Goal: Task Accomplishment & Management: Complete application form

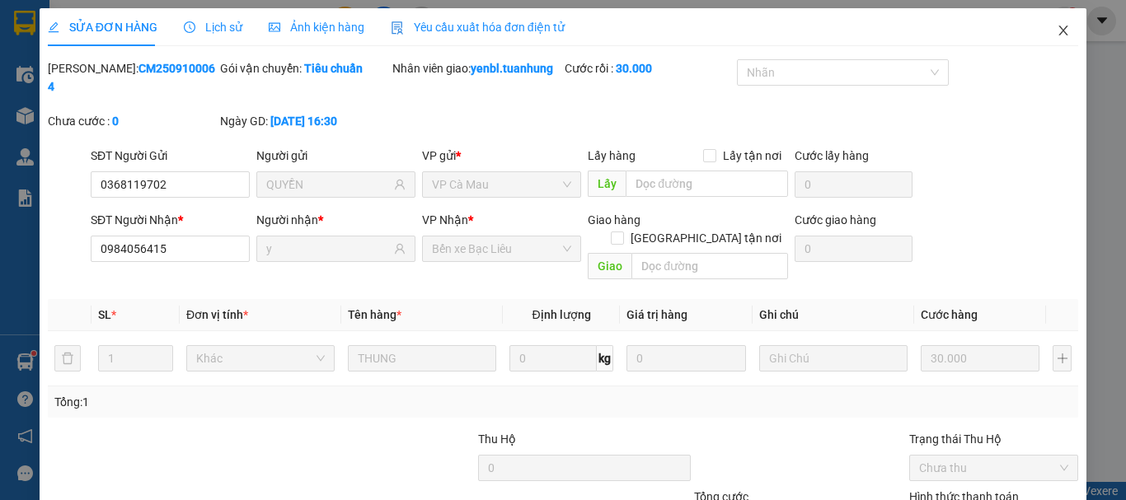
click at [1057, 31] on icon "close" at bounding box center [1063, 30] width 13 height 13
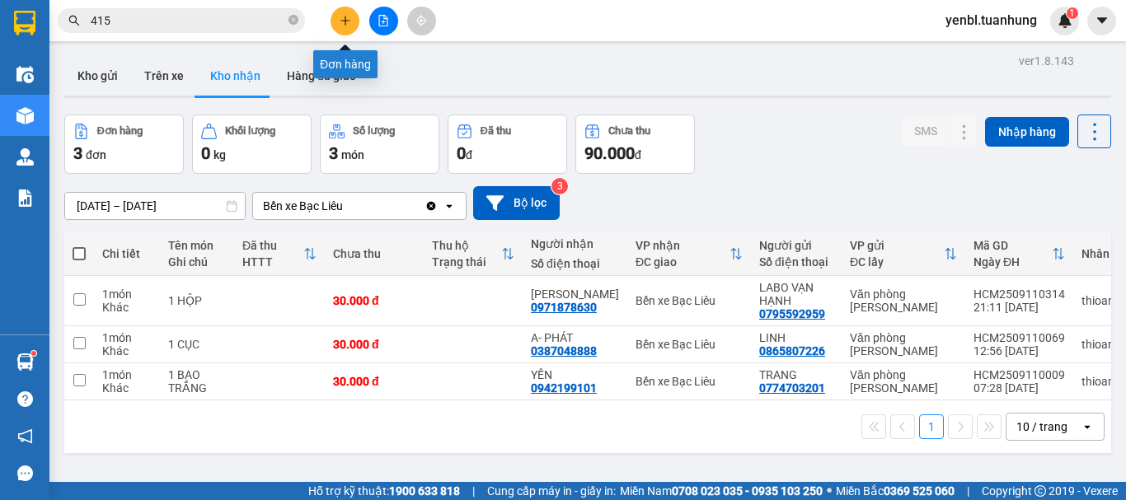
click at [345, 21] on icon "plus" at bounding box center [346, 21] width 12 height 12
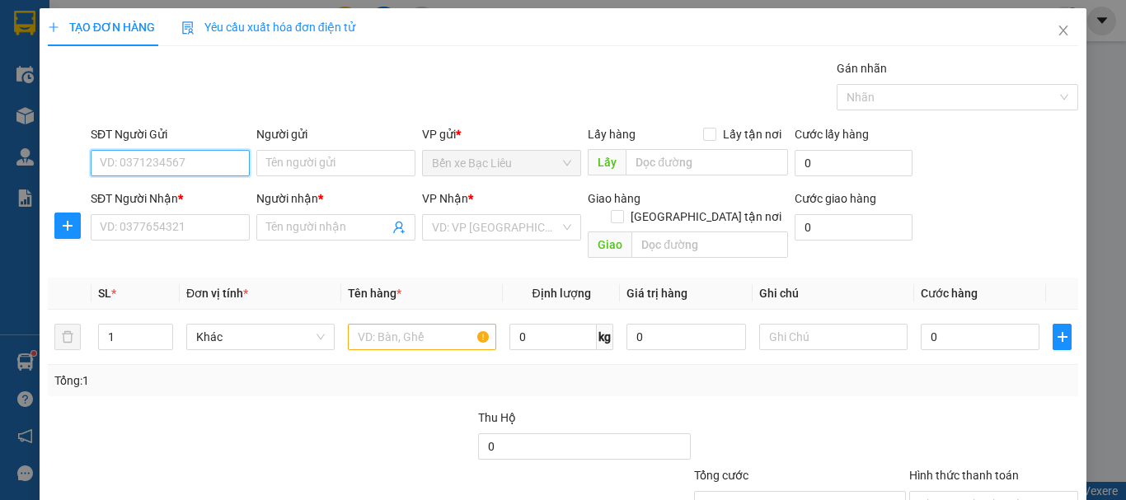
click at [137, 167] on input "SĐT Người Gửi" at bounding box center [170, 163] width 159 height 26
type input "0944852533"
click at [148, 187] on div "0944852533 - CHẮC" at bounding box center [169, 196] width 138 height 18
type input "CHẮC"
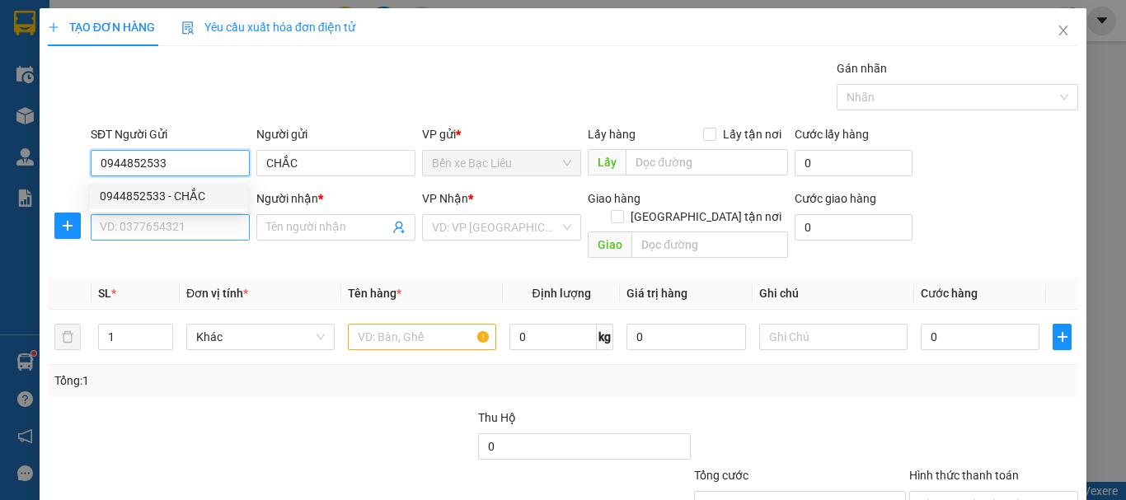
type input "0944852533"
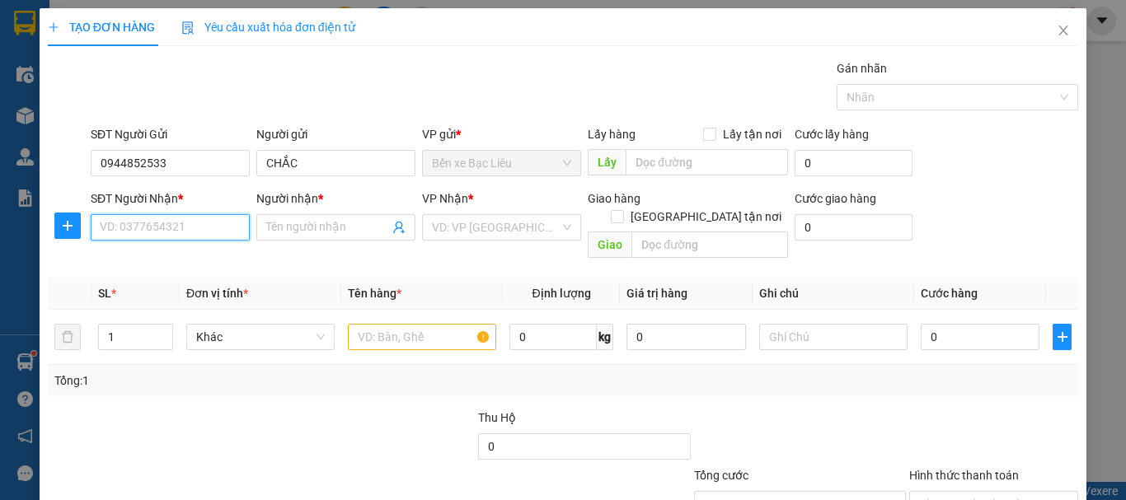
click at [145, 225] on input "SĐT Người Nhận *" at bounding box center [170, 227] width 159 height 26
click at [186, 284] on div "0948917738 - PHẬN" at bounding box center [169, 287] width 138 height 18
type input "0948917738"
type input "PHẬN"
click at [181, 227] on input "0948917738" at bounding box center [170, 227] width 159 height 26
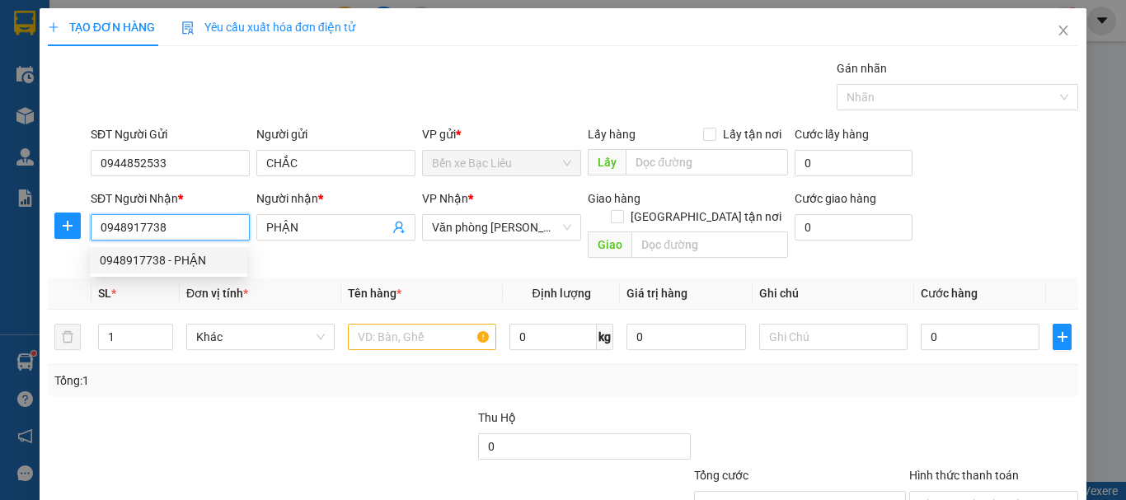
click at [182, 261] on div "0948917738 - PHẬN" at bounding box center [169, 260] width 138 height 18
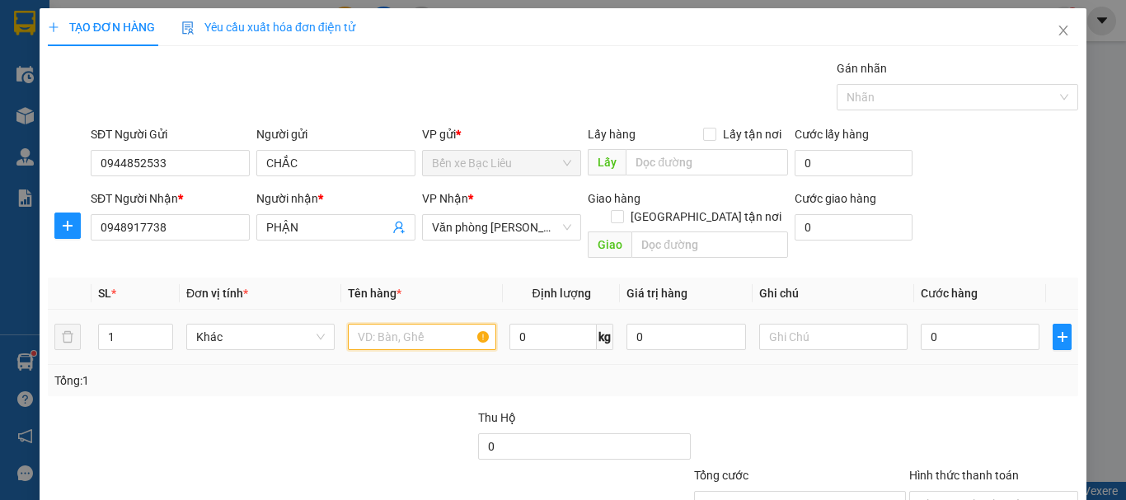
click at [363, 324] on input "text" at bounding box center [422, 337] width 148 height 26
type input "1 BAO"
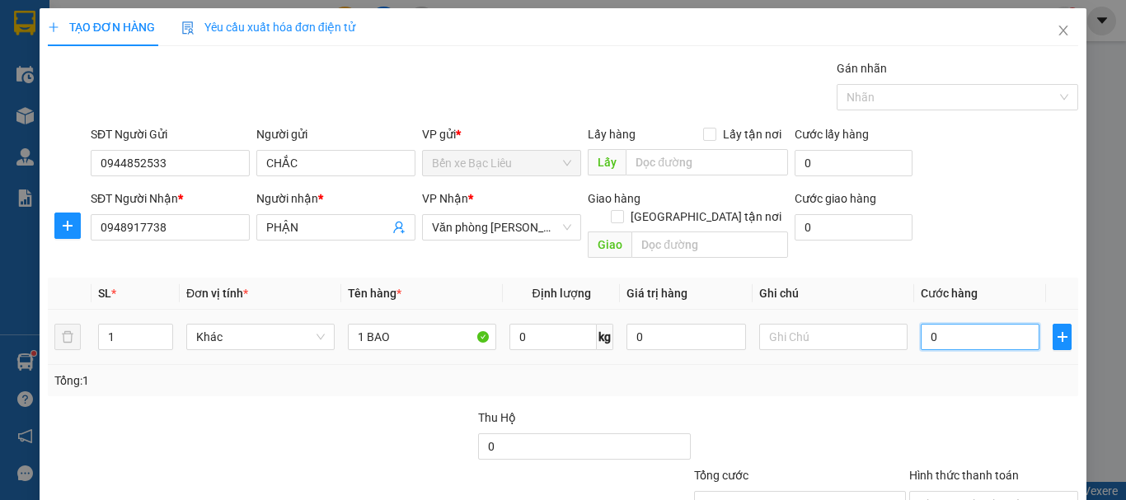
click at [951, 324] on input "0" at bounding box center [980, 337] width 119 height 26
click at [943, 324] on input "0" at bounding box center [980, 337] width 119 height 26
type input "03"
type input "3"
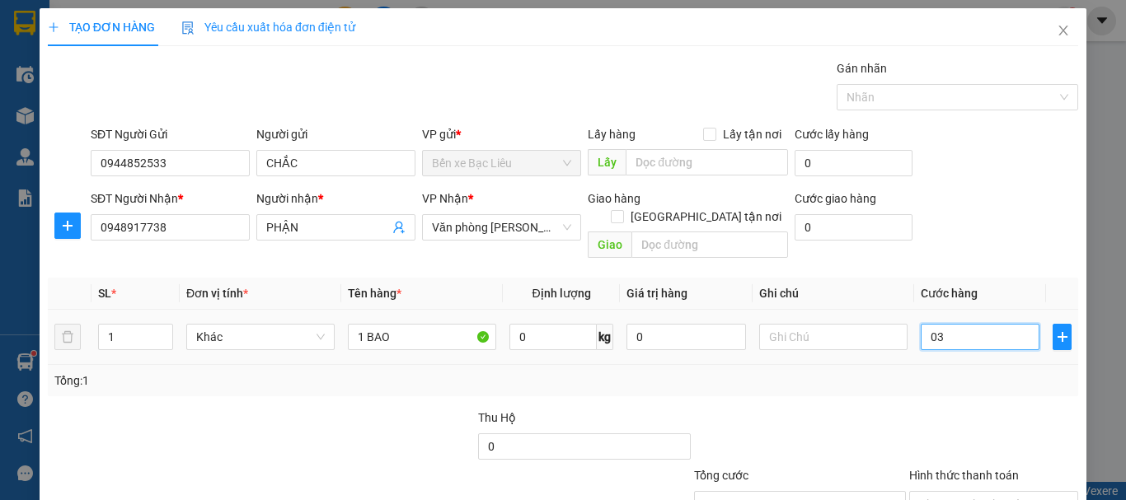
type input "030"
type input "30"
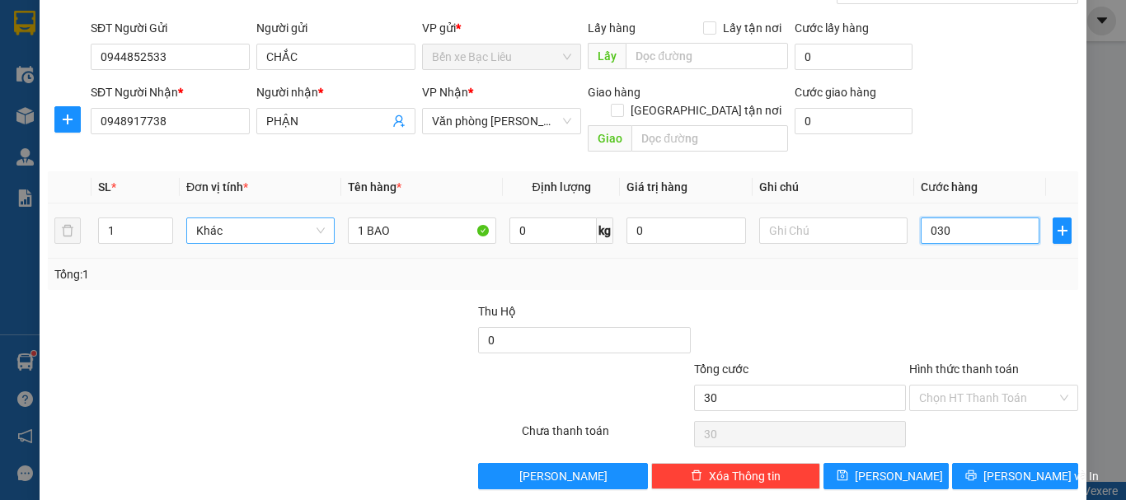
scroll to position [110, 0]
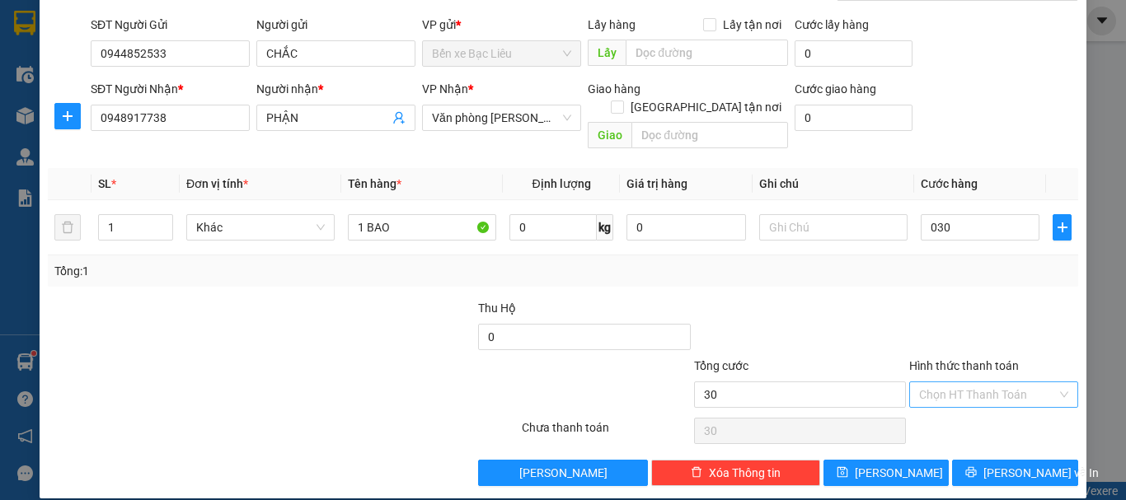
type input "30.000"
click at [945, 383] on input "Hình thức thanh toán" at bounding box center [988, 395] width 138 height 25
click at [931, 403] on div "Tại văn phòng" at bounding box center [984, 410] width 148 height 18
type input "0"
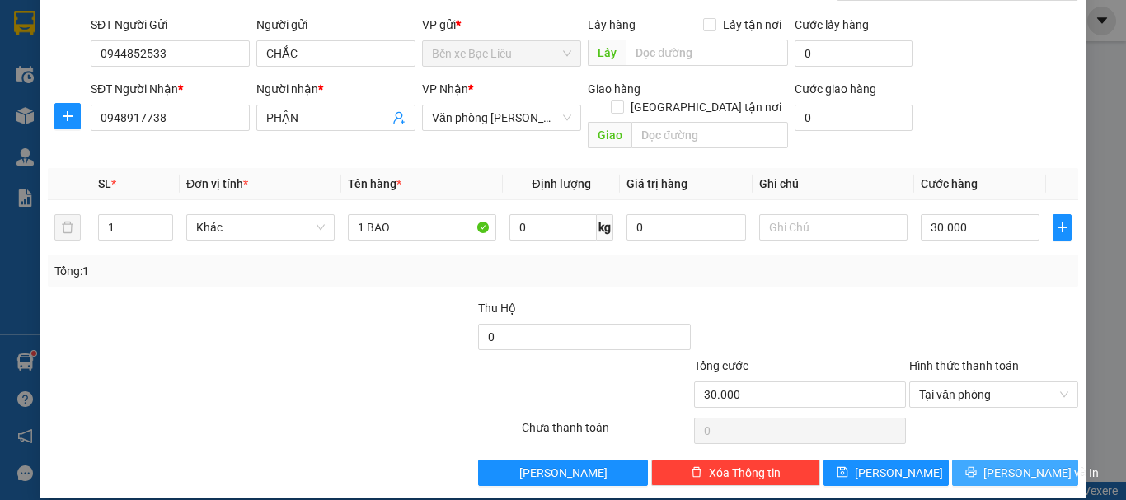
click at [989, 460] on button "[PERSON_NAME] và In" at bounding box center [1015, 473] width 126 height 26
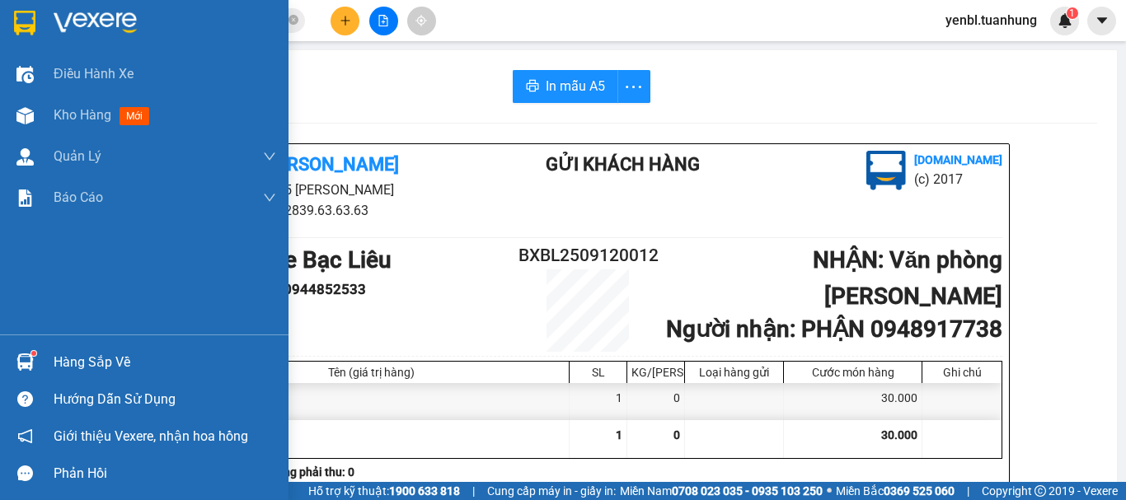
click at [18, 359] on img at bounding box center [24, 362] width 17 height 17
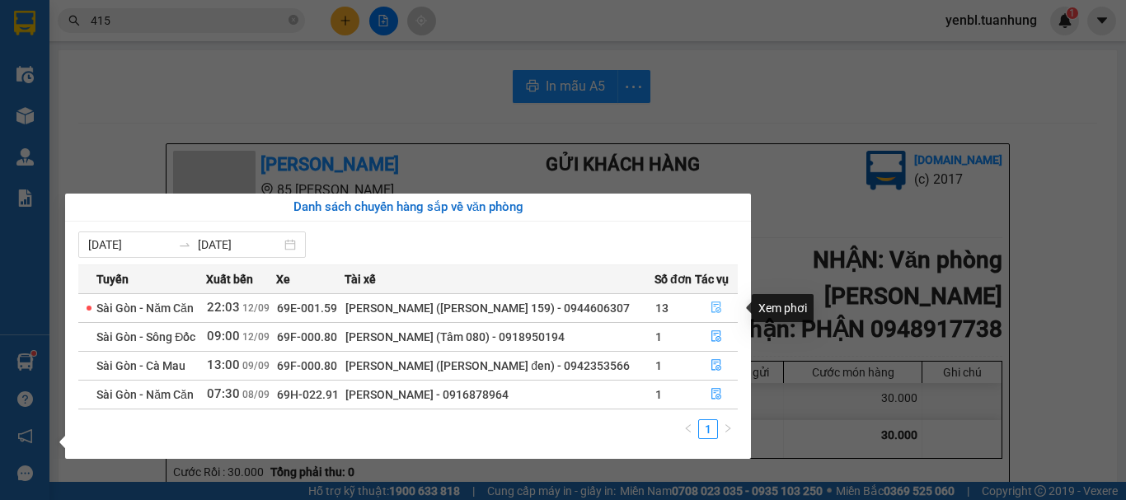
click at [712, 306] on icon "file-done" at bounding box center [717, 309] width 10 height 12
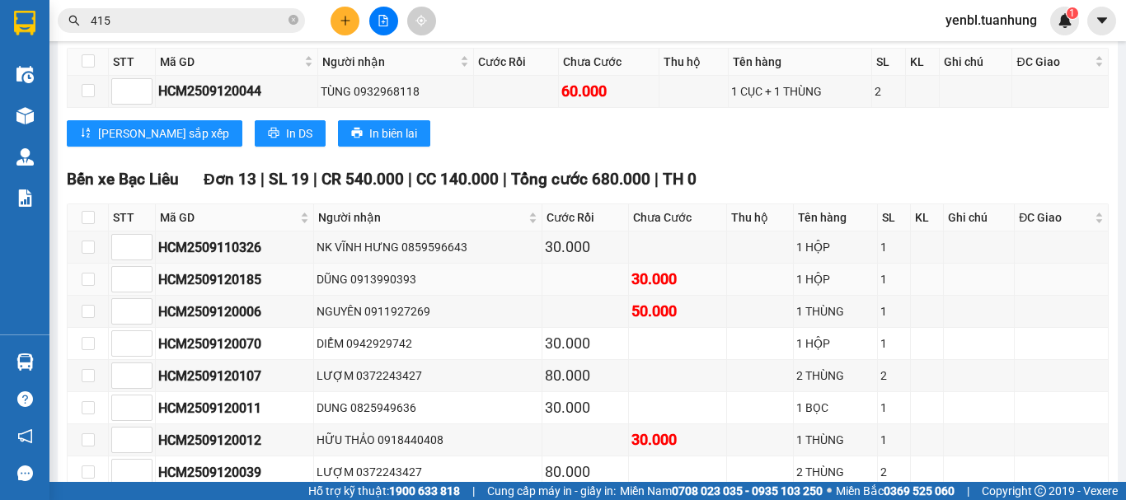
scroll to position [5524, 0]
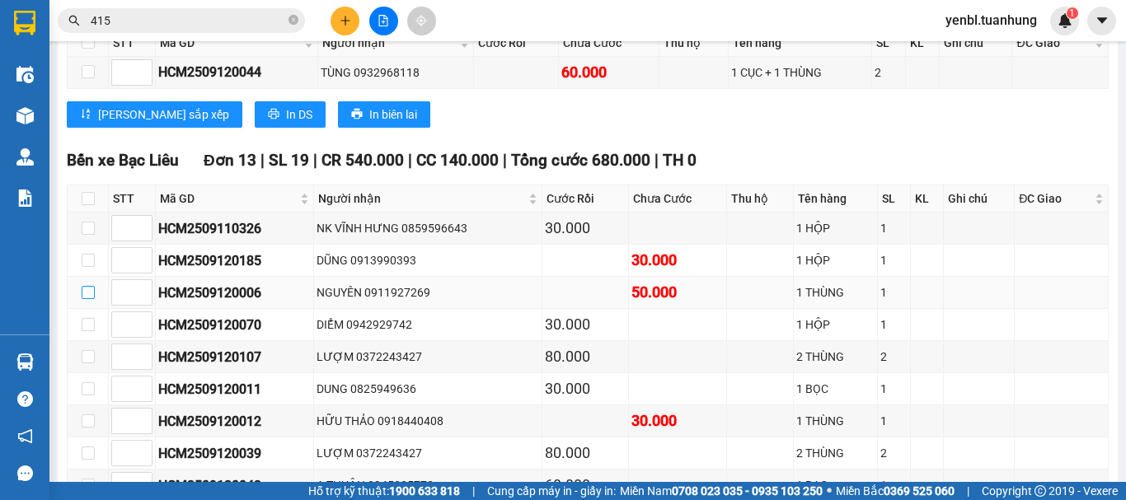
click at [90, 299] on input "checkbox" at bounding box center [88, 292] width 13 height 13
checkbox input "true"
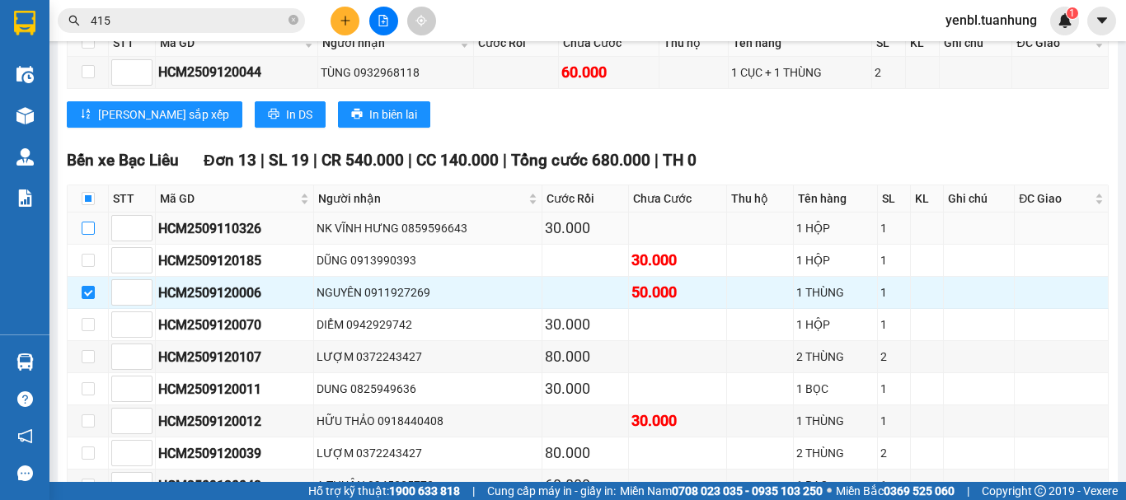
click at [87, 235] on input "checkbox" at bounding box center [88, 228] width 13 height 13
checkbox input "true"
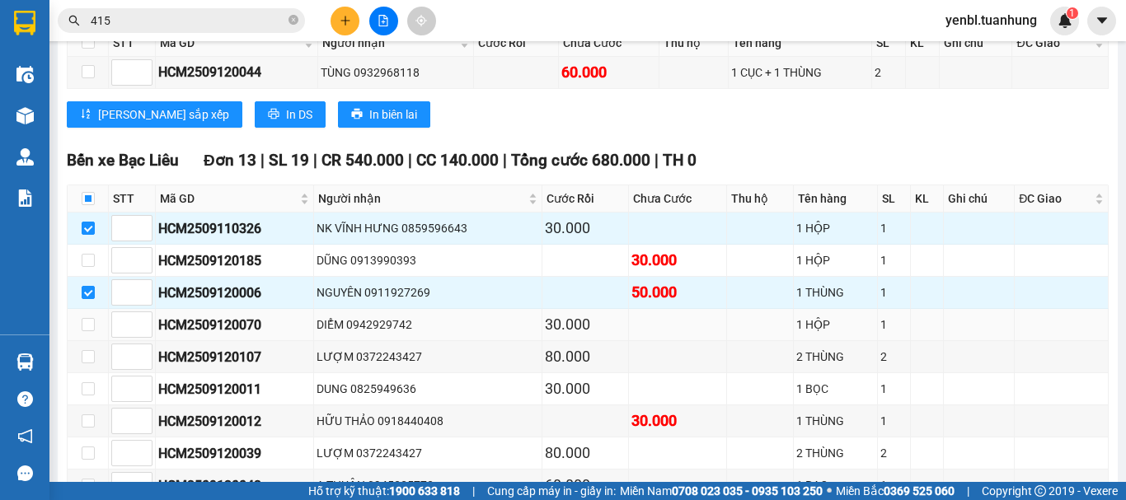
scroll to position [5607, 0]
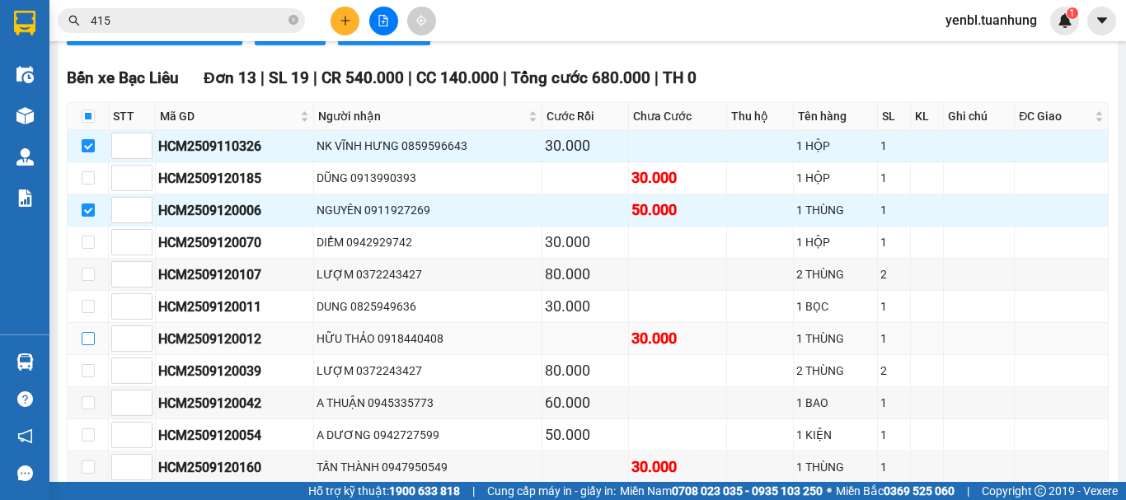
click at [84, 345] on input "checkbox" at bounding box center [88, 338] width 13 height 13
checkbox input "true"
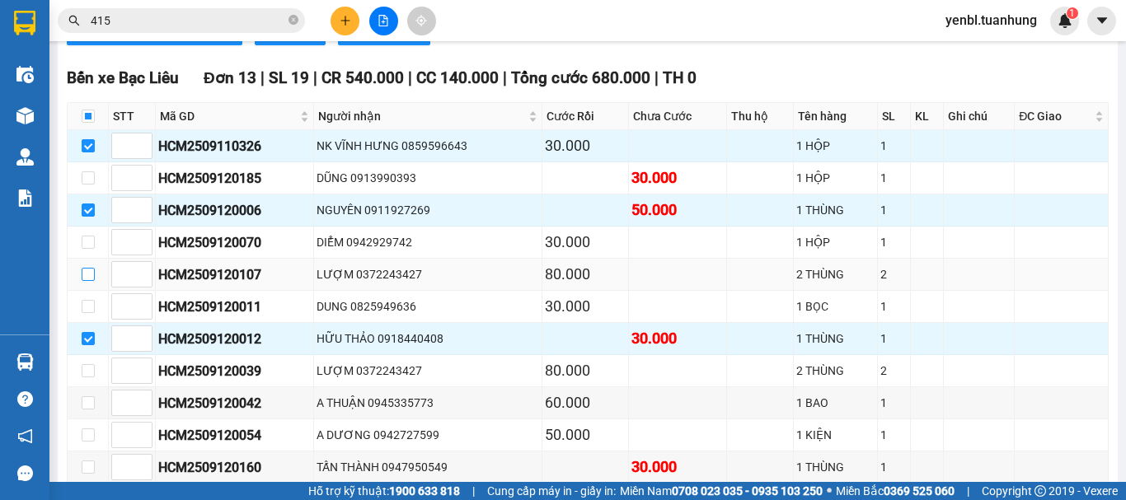
click at [90, 281] on input "checkbox" at bounding box center [88, 274] width 13 height 13
checkbox input "true"
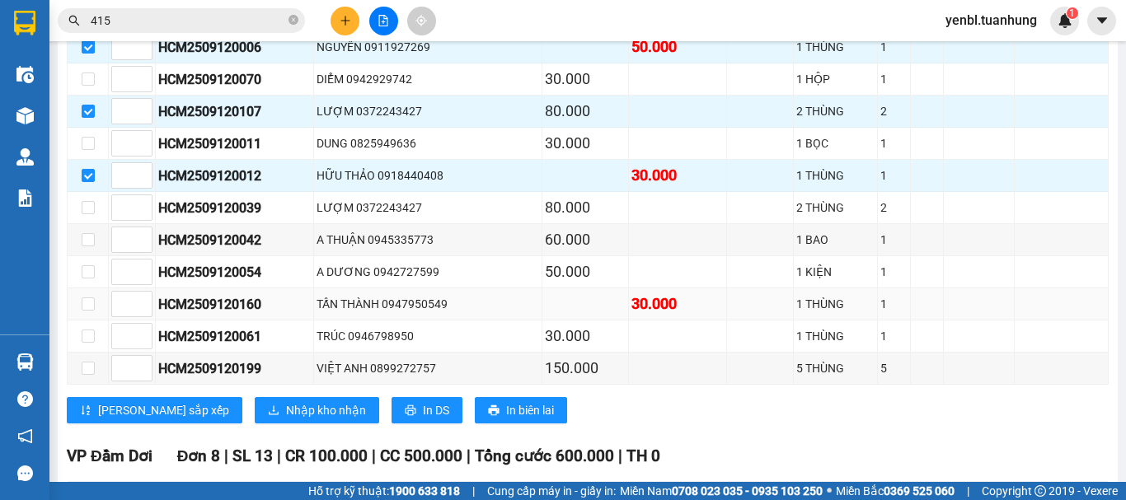
scroll to position [5771, 0]
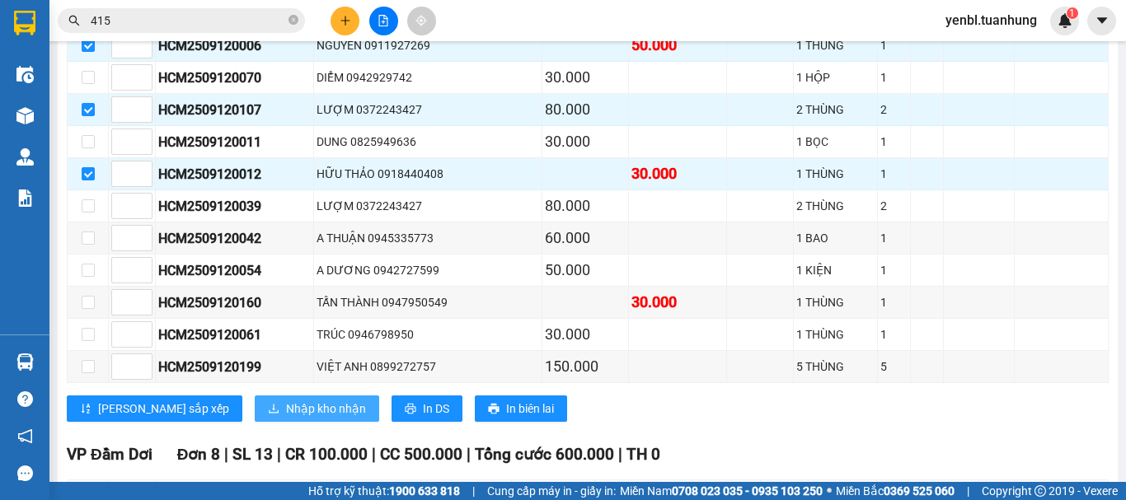
click at [286, 418] on span "Nhập kho nhận" at bounding box center [326, 409] width 80 height 18
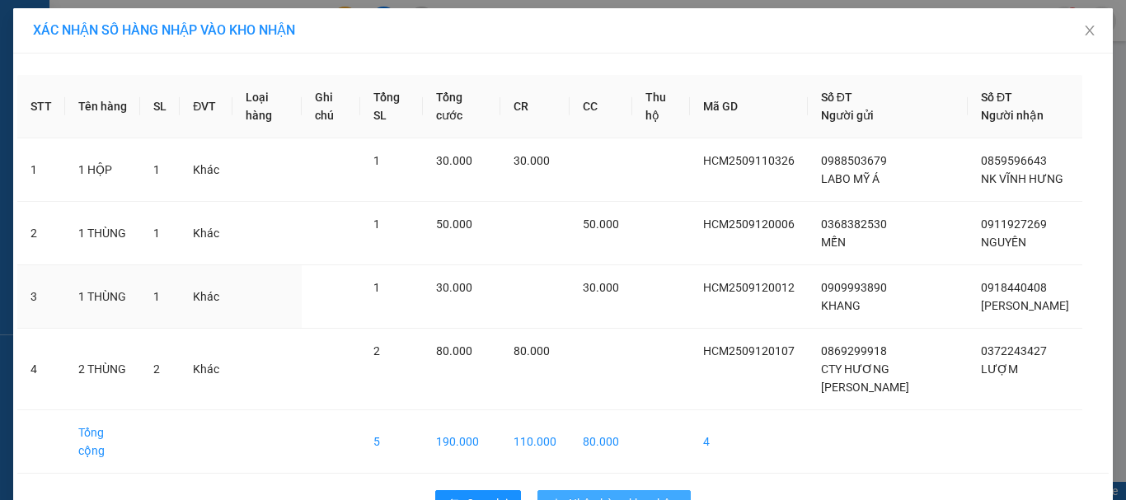
click at [607, 329] on td "30.000" at bounding box center [601, 296] width 63 height 63
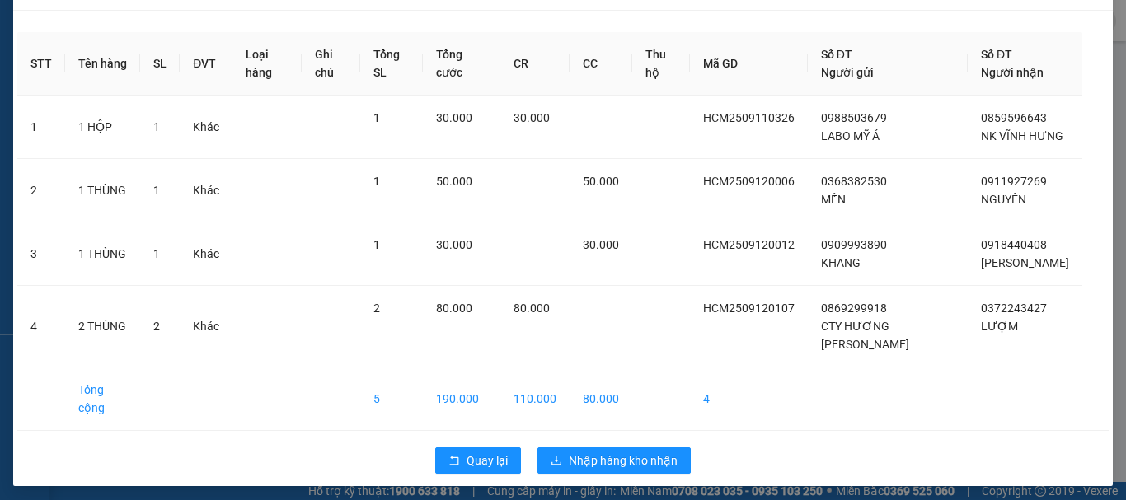
scroll to position [67, 0]
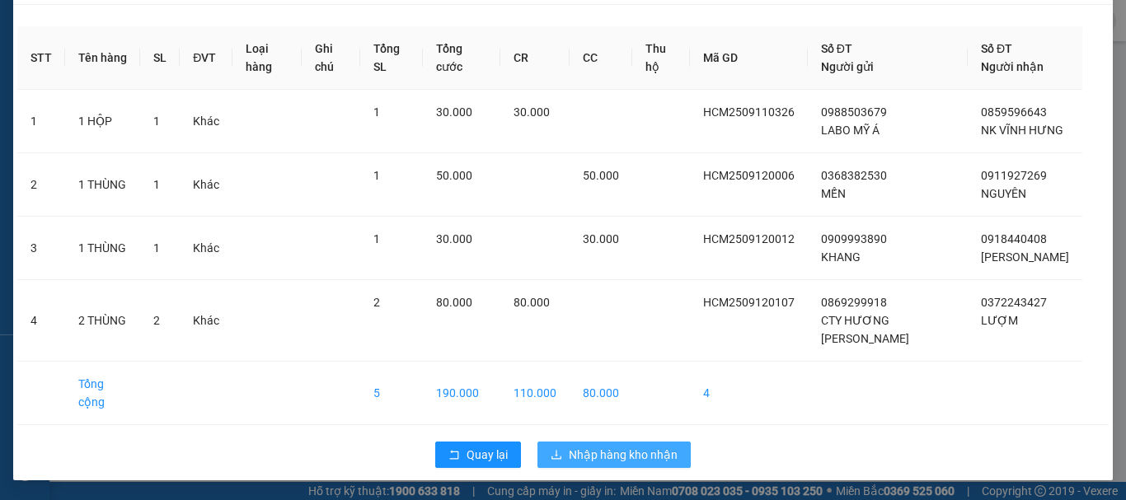
click at [569, 454] on span "Nhập hàng kho nhận" at bounding box center [623, 455] width 109 height 18
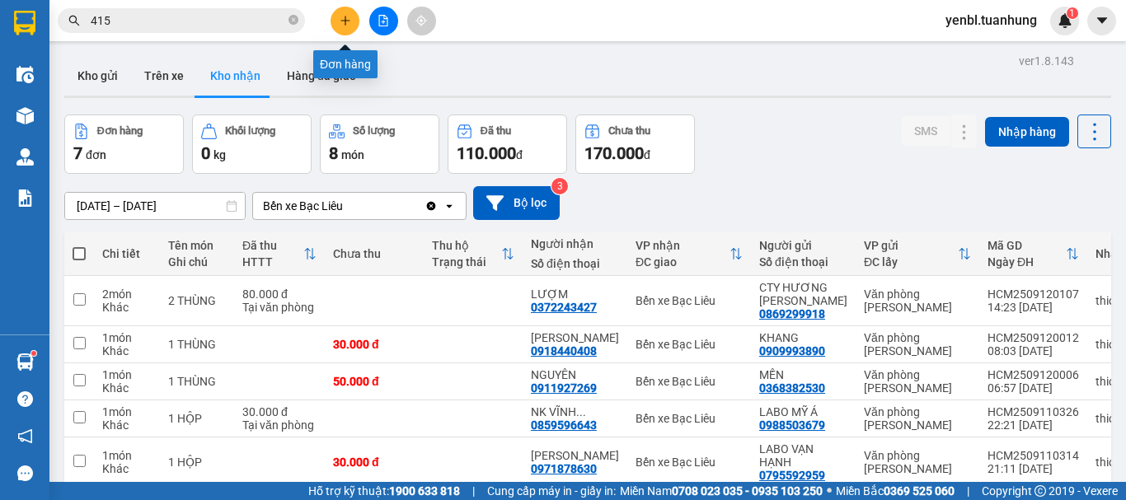
click at [346, 22] on icon "plus" at bounding box center [346, 21] width 12 height 12
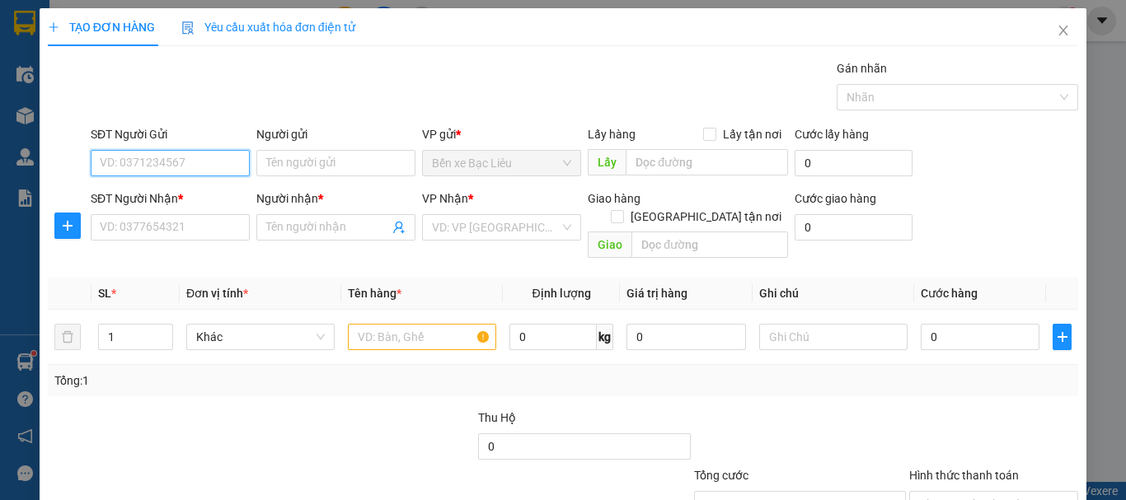
click at [195, 164] on input "SĐT Người Gửi" at bounding box center [170, 163] width 159 height 26
type input "0949320592"
click at [204, 193] on div "0949320592 - uyên" at bounding box center [169, 196] width 138 height 18
type input "uyên"
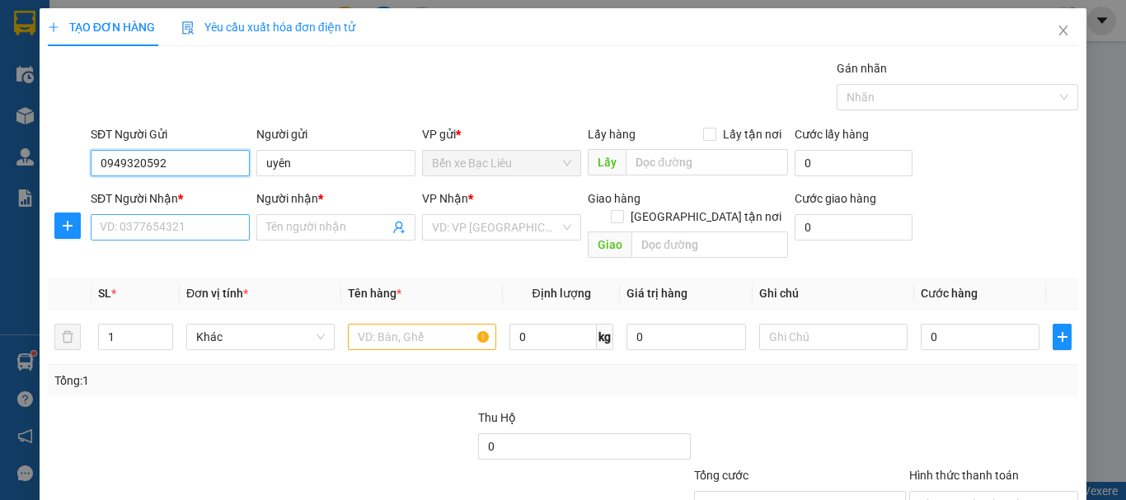
type input "0949320592"
click at [196, 220] on input "SĐT Người Nhận *" at bounding box center [170, 227] width 159 height 26
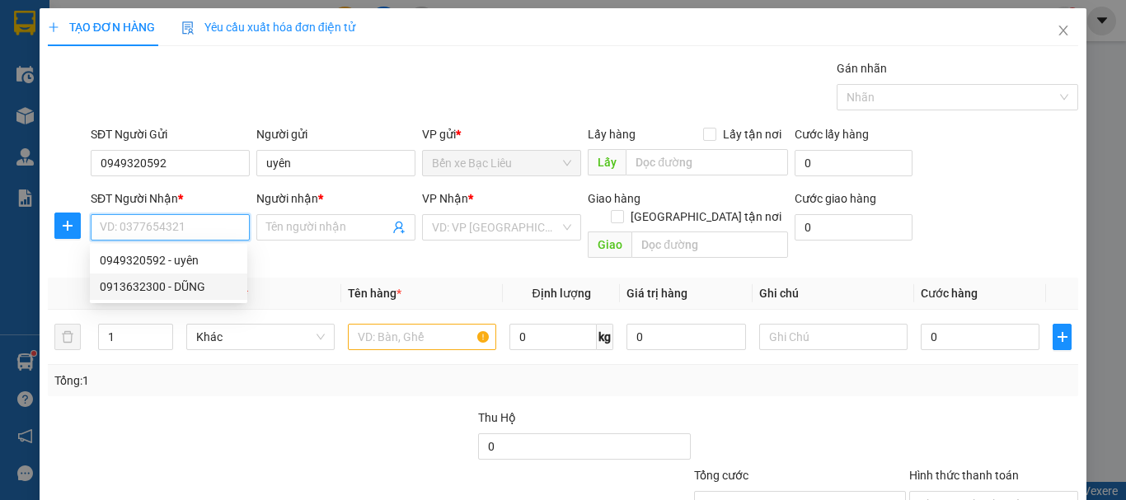
drag, startPoint x: 191, startPoint y: 290, endPoint x: 241, endPoint y: 275, distance: 51.9
click at [191, 289] on div "0913632300 - DŨNG" at bounding box center [169, 287] width 138 height 18
type input "0913632300"
type input "DŨNG"
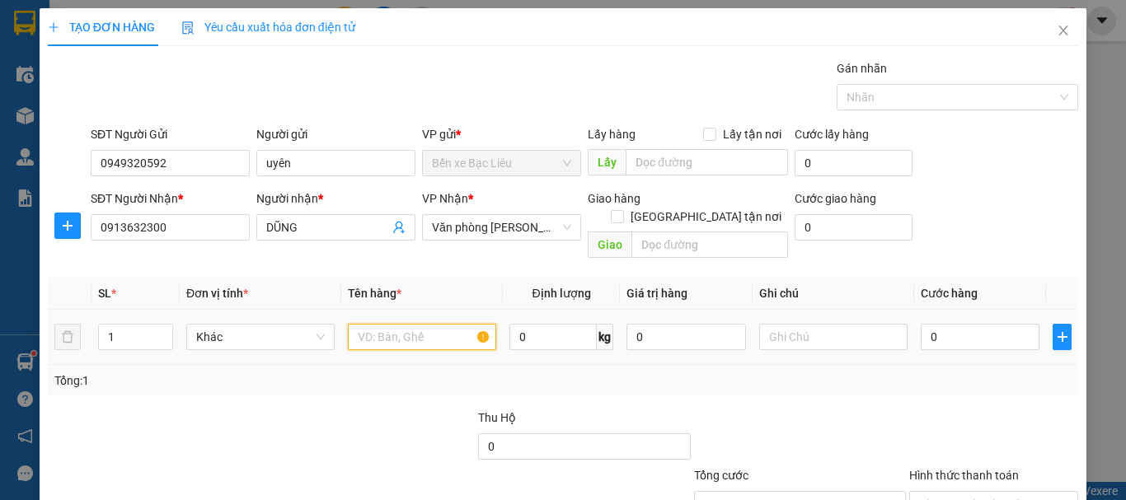
click at [410, 324] on input "text" at bounding box center [422, 337] width 148 height 26
type input "1 THUNG"
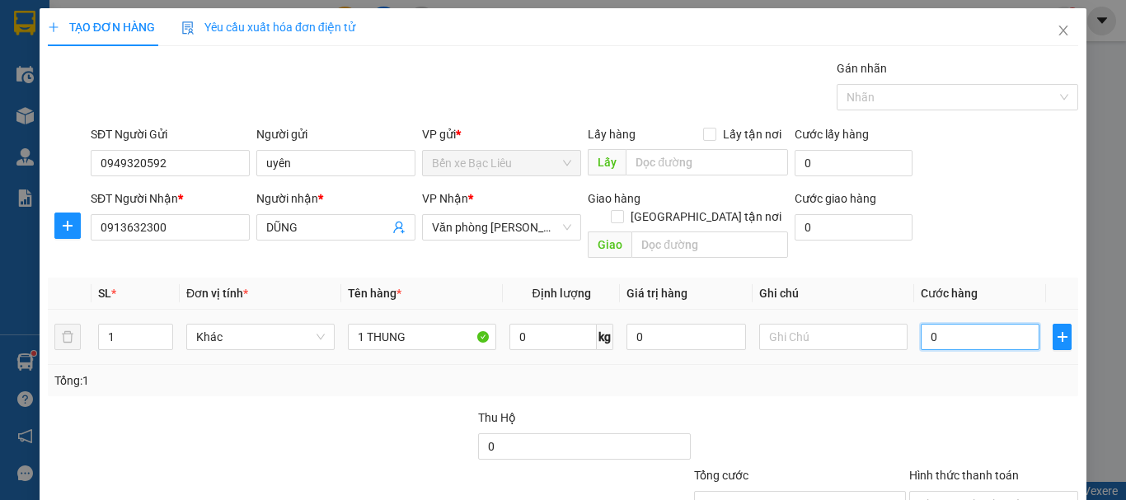
click at [998, 329] on input "0" at bounding box center [980, 337] width 119 height 26
type input "3"
type input "30"
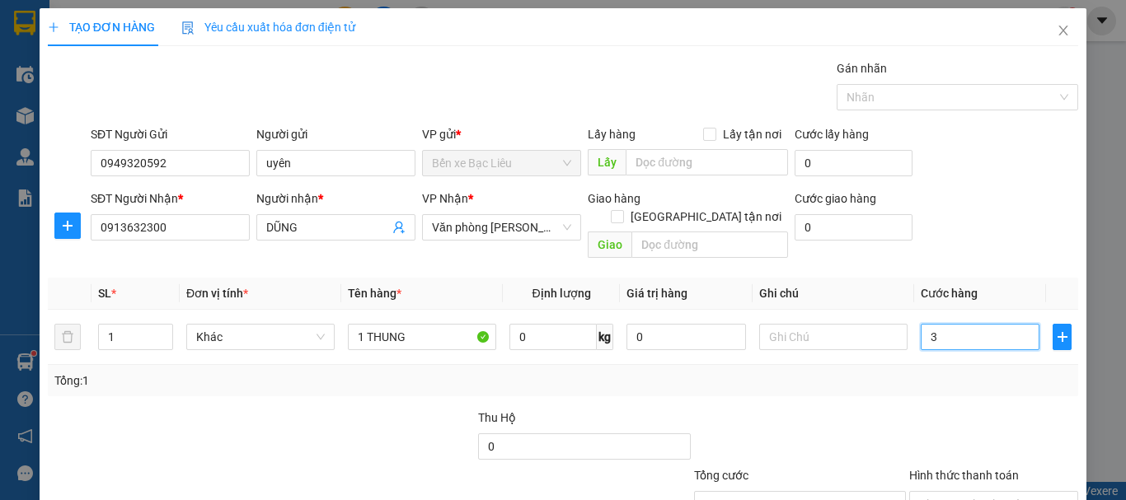
type input "30"
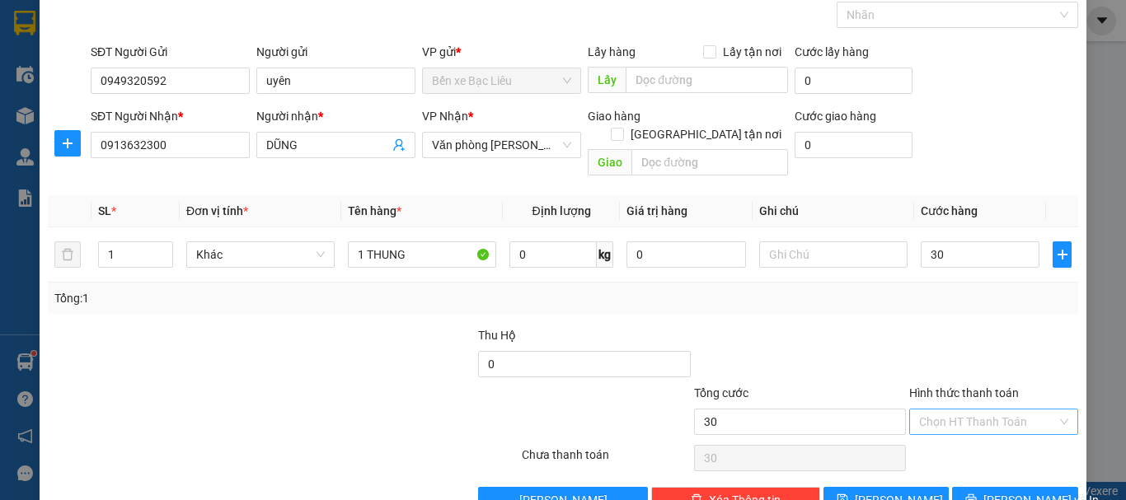
type input "30.000"
click at [981, 410] on input "Hình thức thanh toán" at bounding box center [988, 422] width 138 height 25
click at [956, 434] on div "Tại văn phòng" at bounding box center [984, 437] width 148 height 18
type input "0"
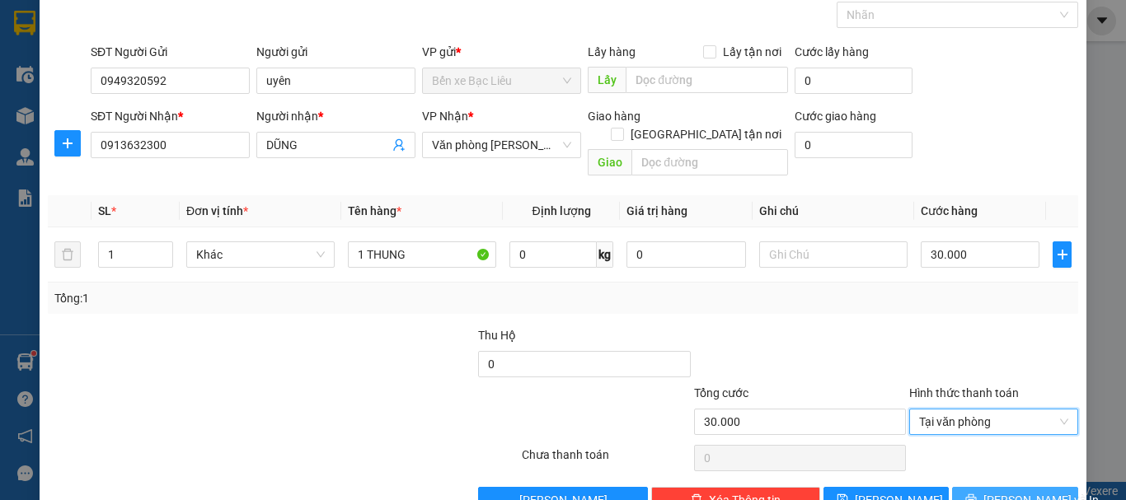
click at [966, 487] on button "[PERSON_NAME] và In" at bounding box center [1015, 500] width 126 height 26
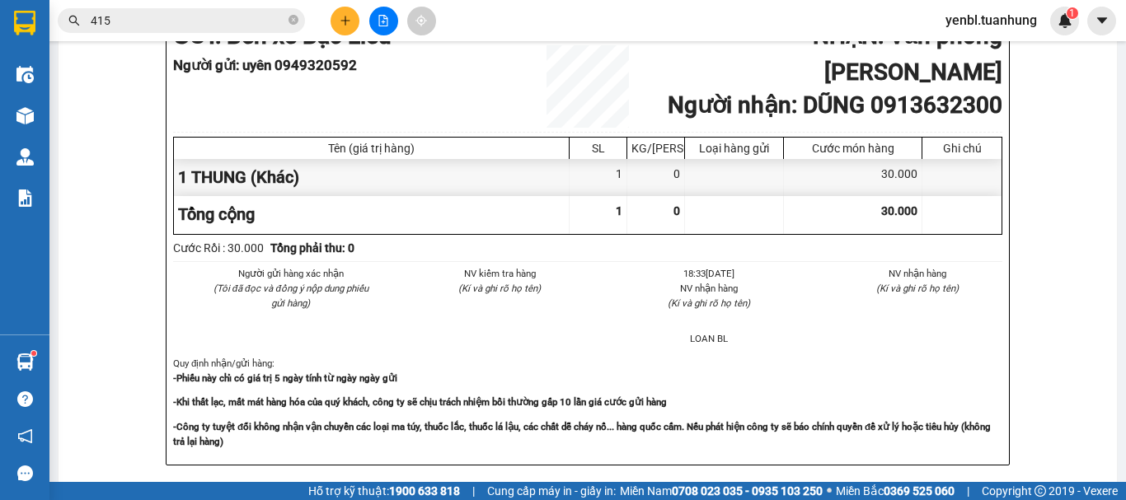
scroll to position [247, 0]
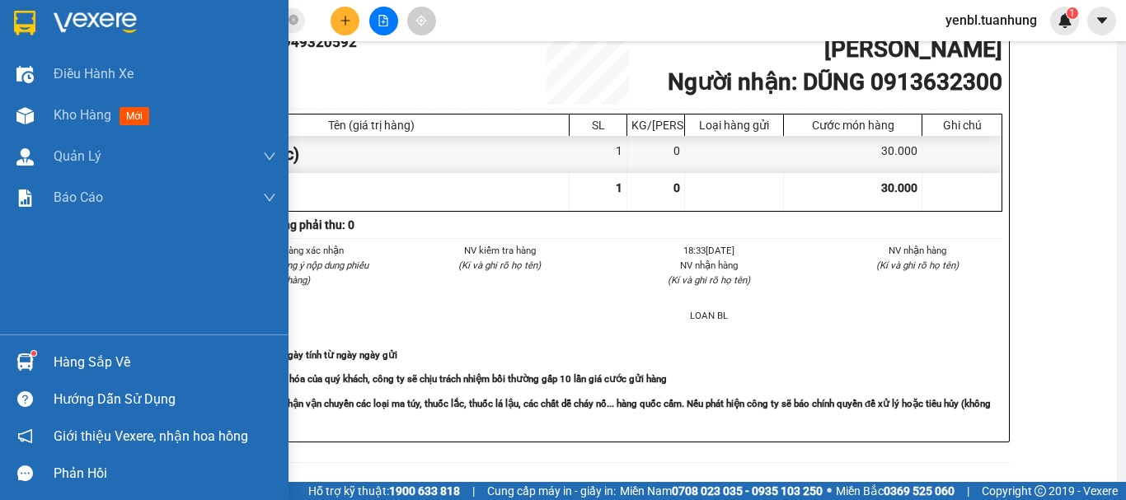
click at [35, 359] on div at bounding box center [25, 362] width 29 height 29
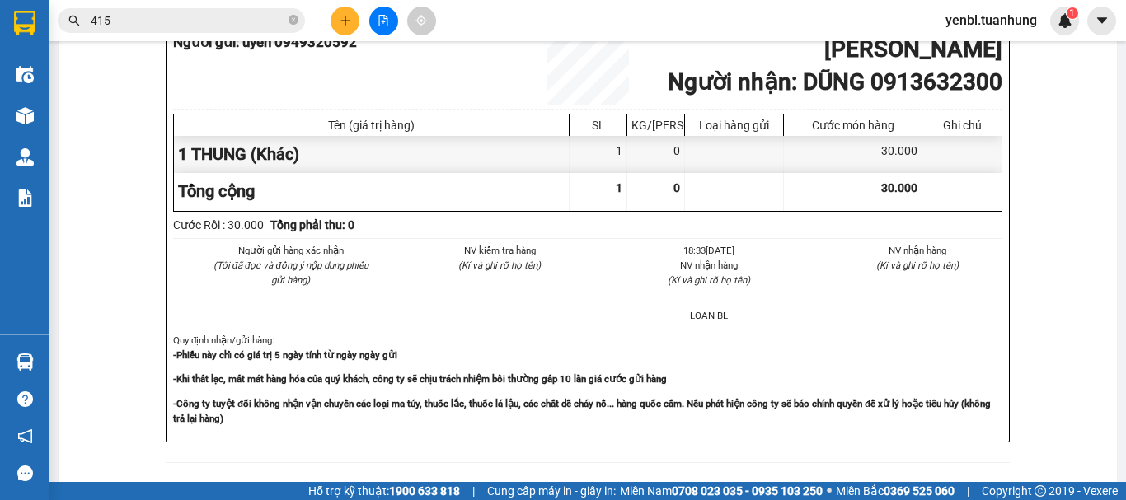
click at [860, 280] on section "Kết quả tìm kiếm ( 1672 ) Bộ lọc Mã ĐH Trạng thái Món hàng Thu hộ Tổng cước Chư…" at bounding box center [563, 250] width 1126 height 500
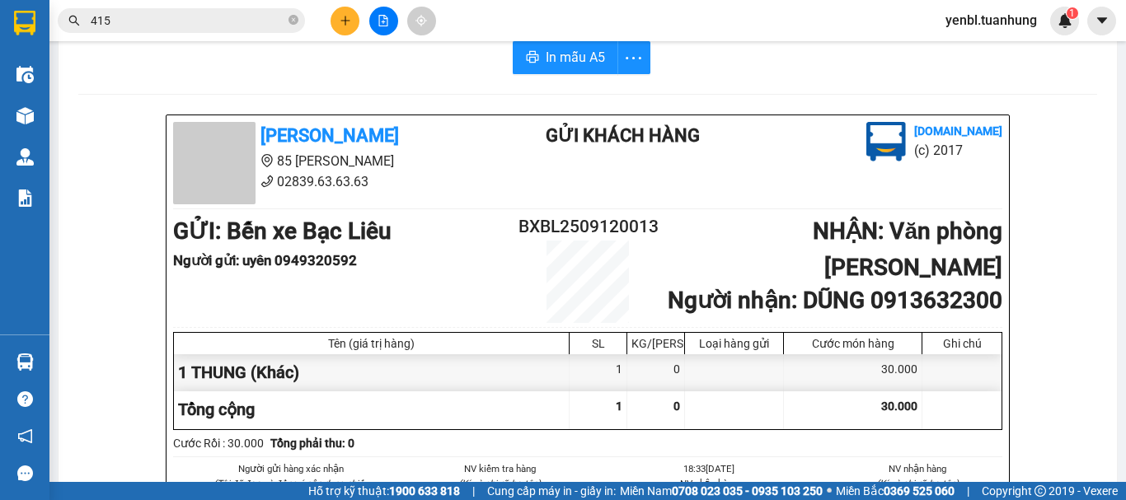
scroll to position [0, 0]
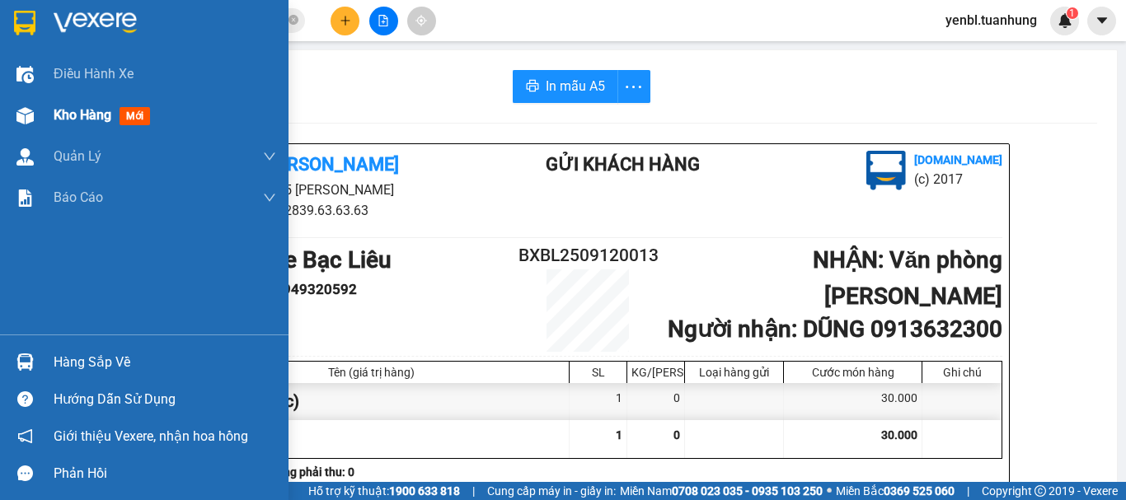
click at [46, 117] on div "Kho hàng mới" at bounding box center [144, 115] width 289 height 41
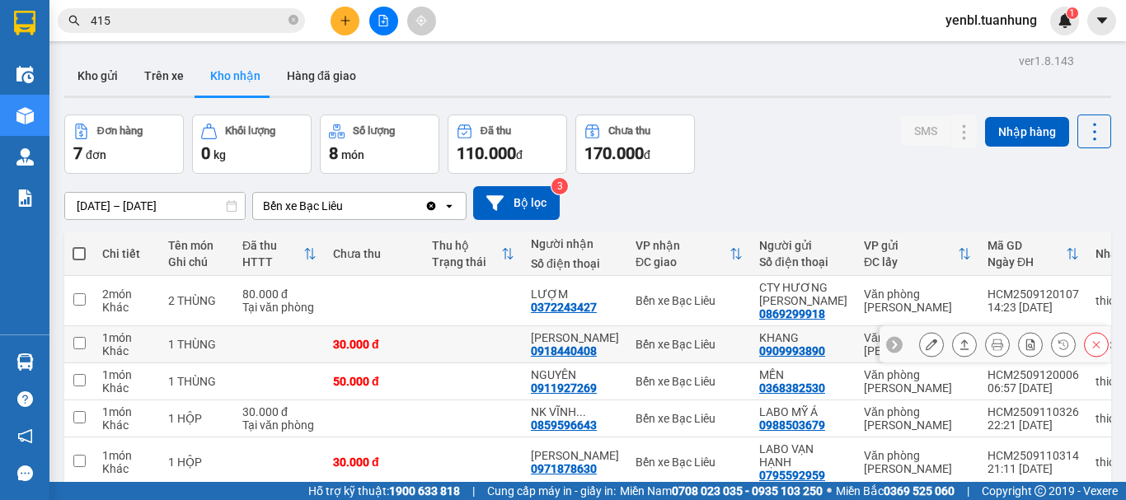
scroll to position [82, 0]
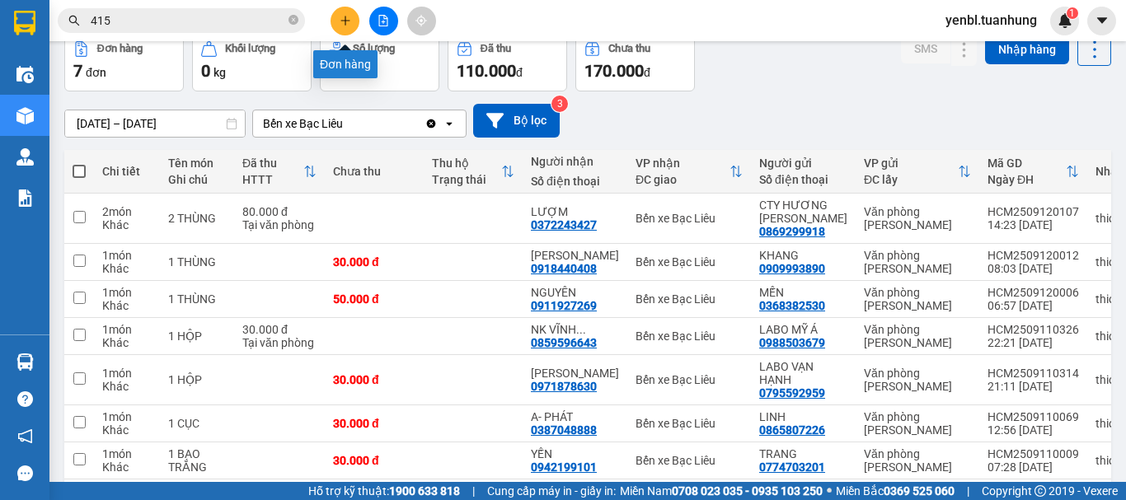
click at [337, 21] on button at bounding box center [345, 21] width 29 height 29
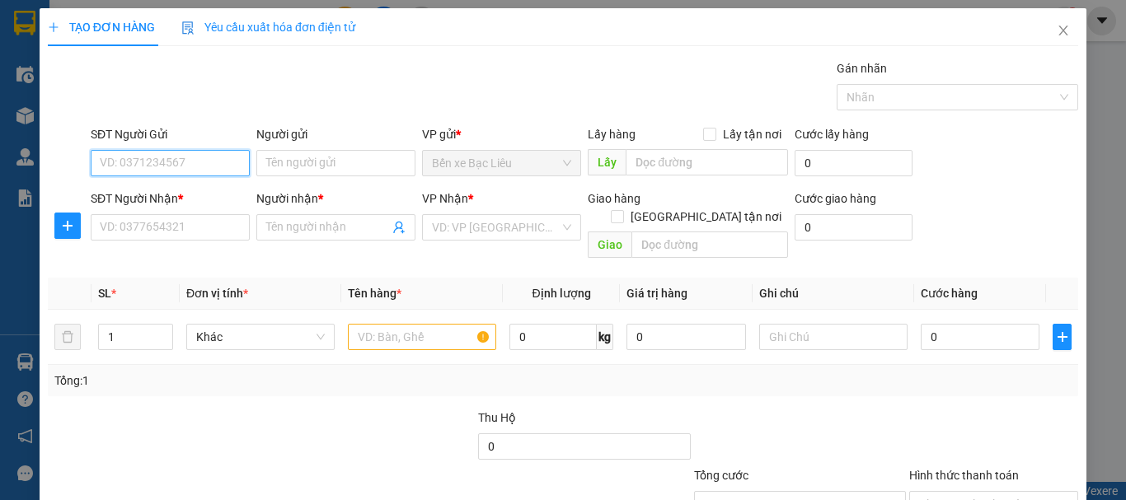
click at [187, 158] on input "SĐT Người Gửi" at bounding box center [170, 163] width 159 height 26
click at [185, 155] on input "0859596643" at bounding box center [170, 163] width 159 height 26
click at [182, 162] on input "0859596643" at bounding box center [170, 163] width 159 height 26
type input "0859596643"
click at [176, 176] on div "SĐT Người Gửi 0859596643" at bounding box center [170, 154] width 159 height 58
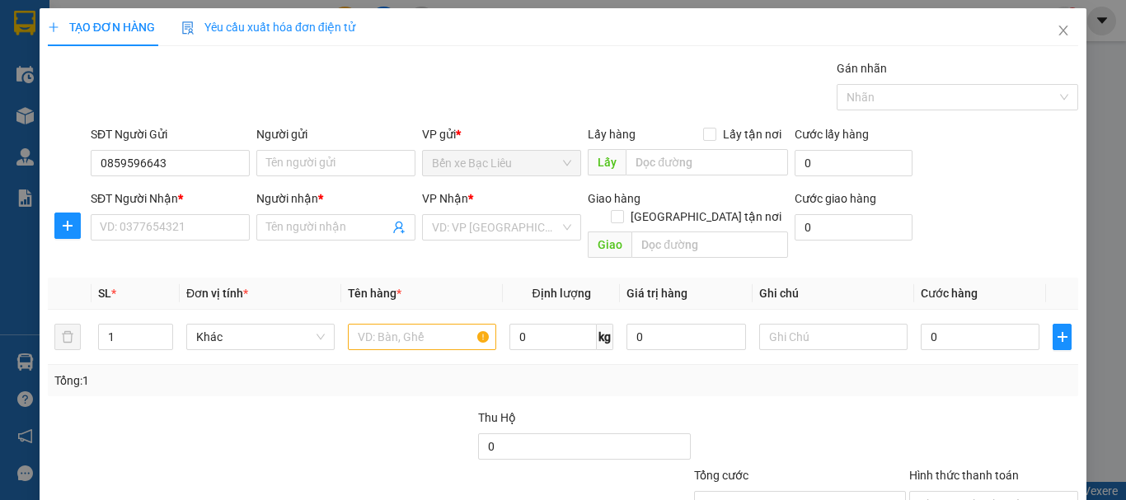
click at [171, 195] on div "SĐT Người Nhận *" at bounding box center [170, 199] width 159 height 18
click at [171, 214] on input "SĐT Người Nhận *" at bounding box center [170, 227] width 159 height 26
click at [178, 162] on input "0859596643" at bounding box center [170, 163] width 159 height 26
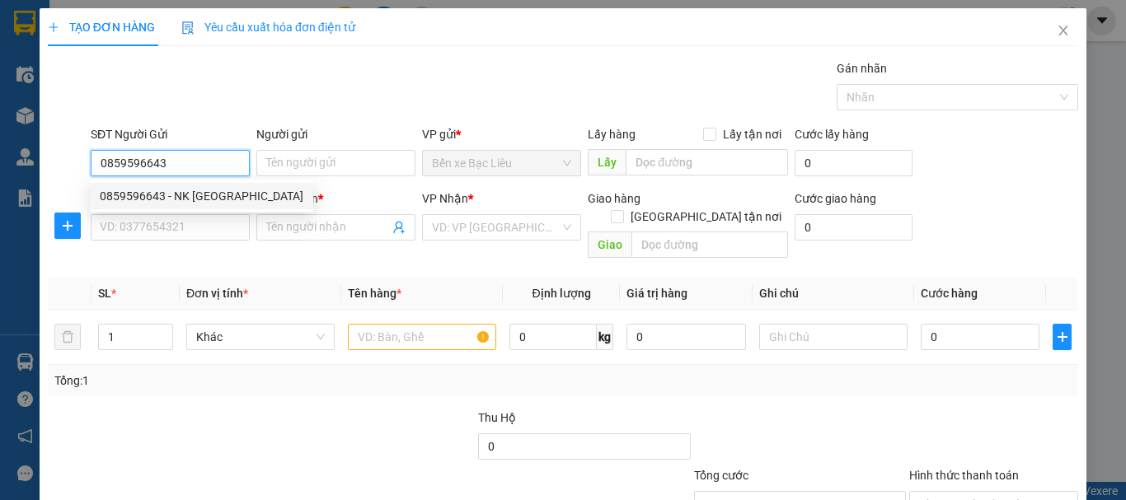
click at [186, 198] on div "0859596643 - NK [GEOGRAPHIC_DATA]" at bounding box center [202, 196] width 204 height 18
type input "NK VĨNH HƯNG"
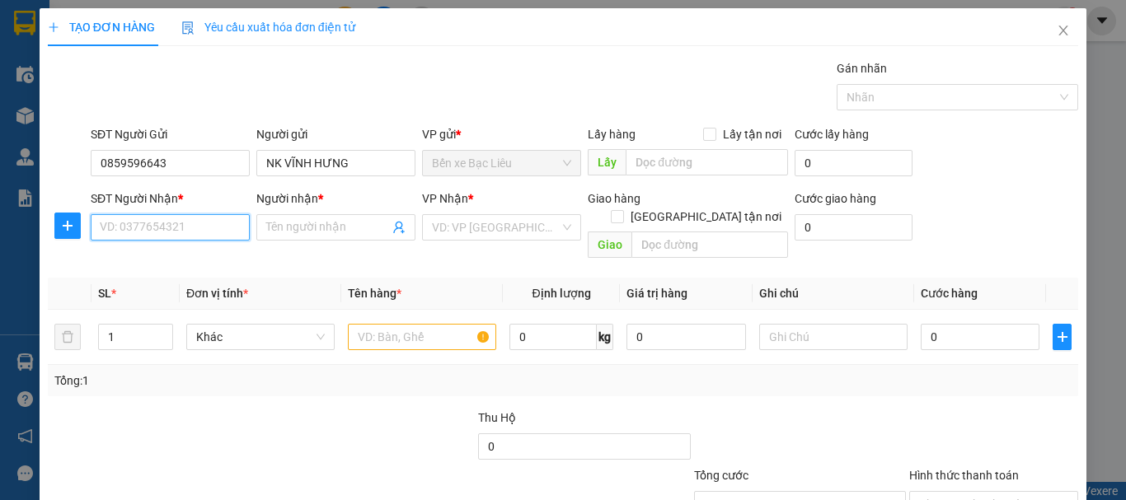
click at [155, 233] on input "SĐT Người Nhận *" at bounding box center [170, 227] width 159 height 26
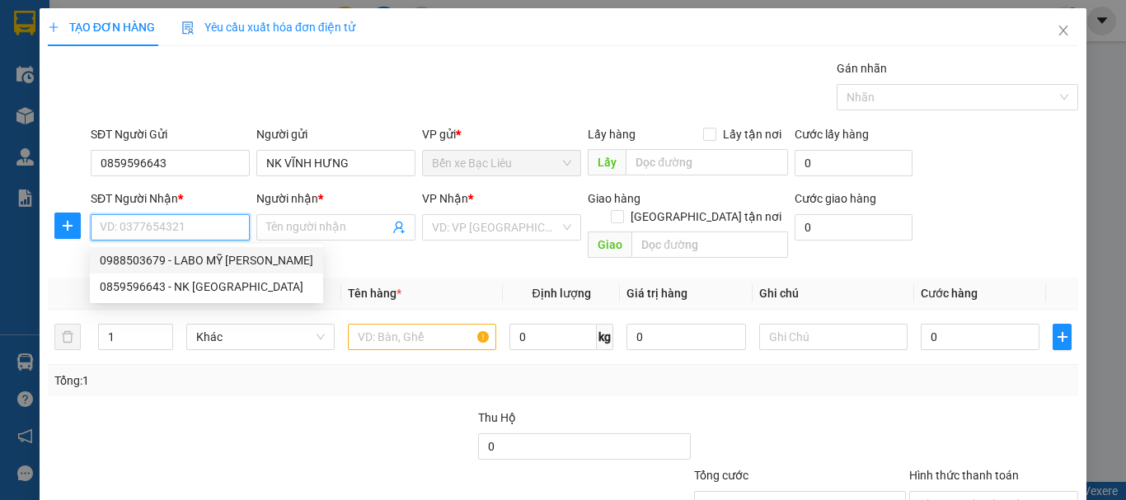
click at [172, 265] on div "0988503679 - LABO MỸ [PERSON_NAME]" at bounding box center [207, 260] width 214 height 18
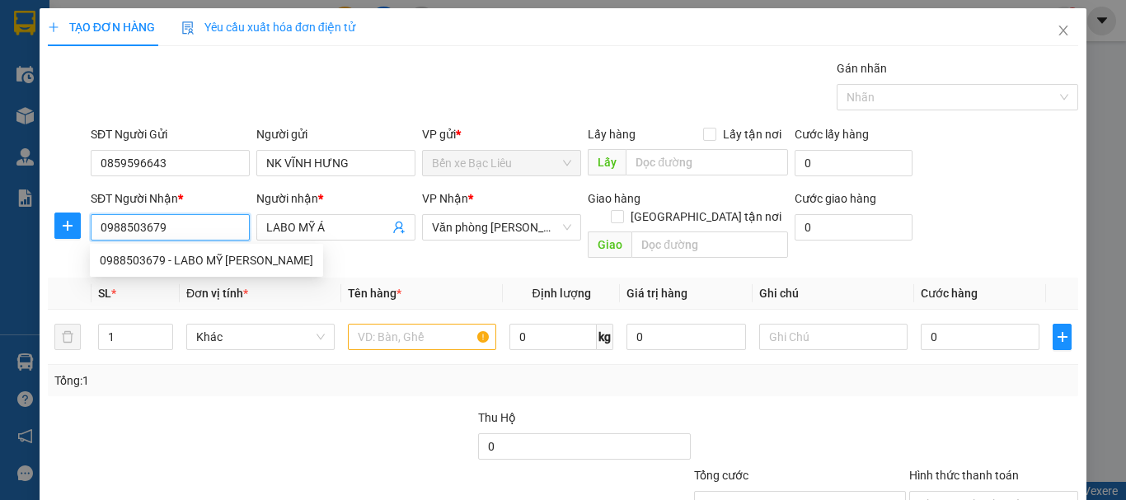
type input "0988503679"
type input "LABO MỸ Á"
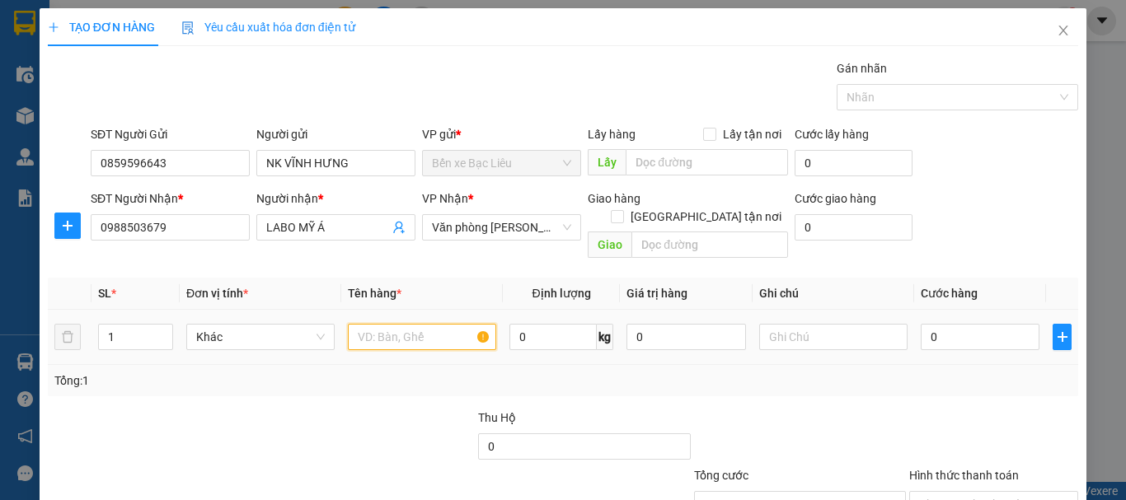
click at [415, 324] on input "text" at bounding box center [422, 337] width 148 height 26
type input "1 HÔP"
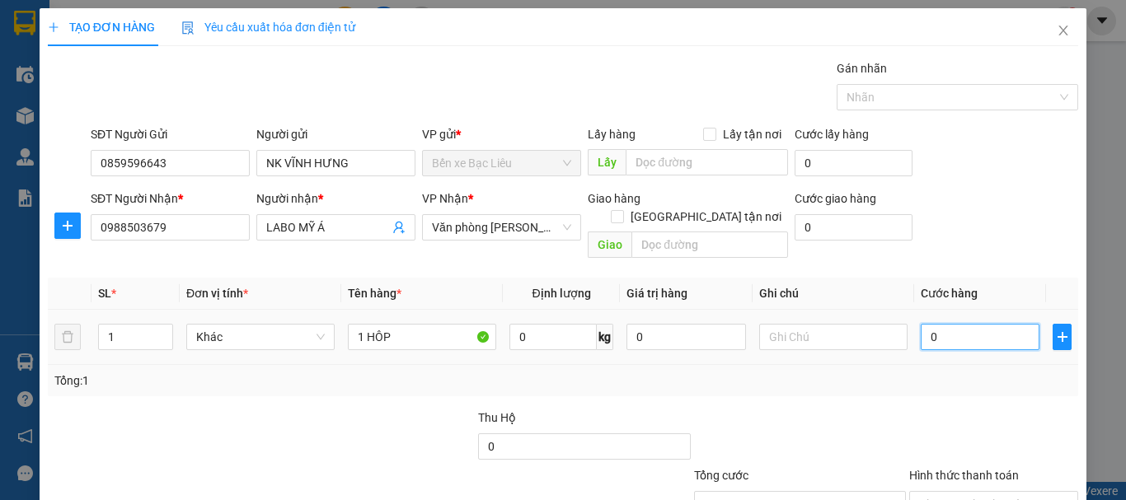
click at [1011, 324] on input "0" at bounding box center [980, 337] width 119 height 26
type input "3"
type input "30"
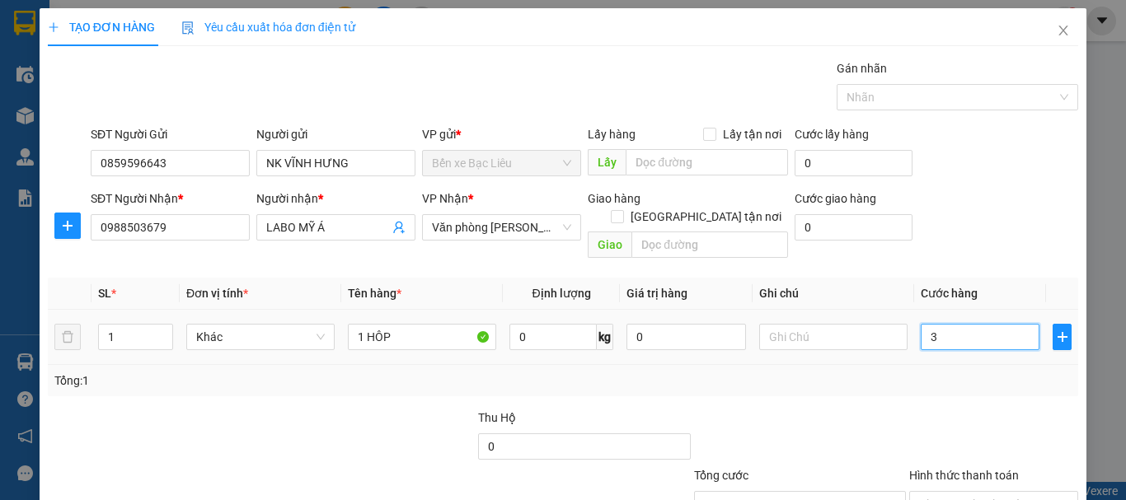
type input "30"
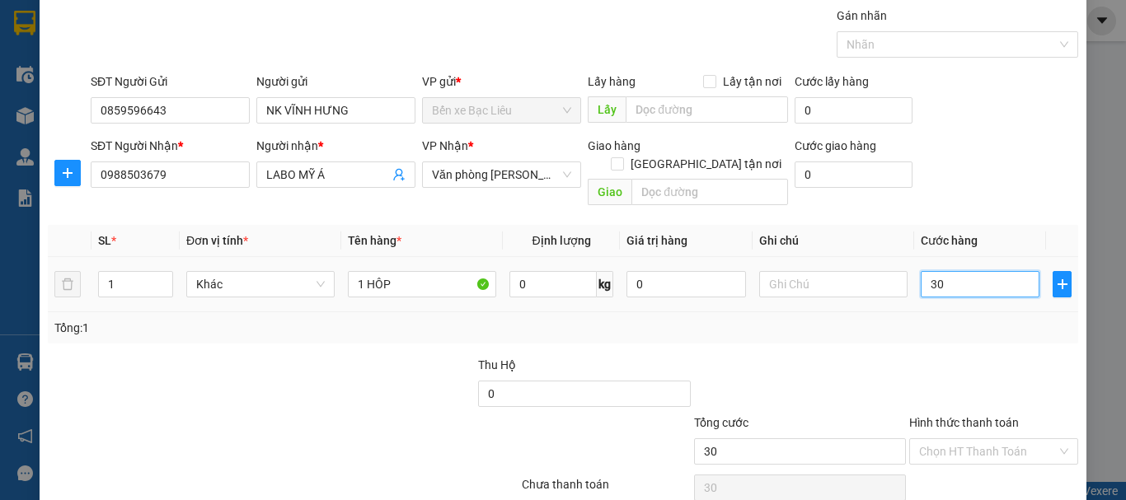
scroll to position [110, 0]
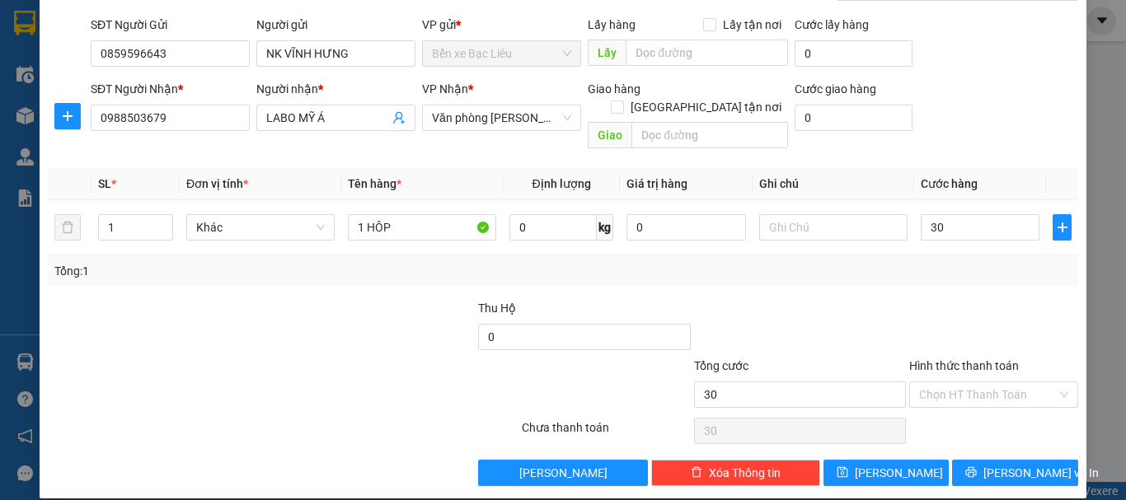
type input "30.000"
click at [981, 357] on div "Hình thức thanh toán" at bounding box center [993, 369] width 169 height 25
click at [947, 383] on input "Hình thức thanh toán" at bounding box center [988, 395] width 138 height 25
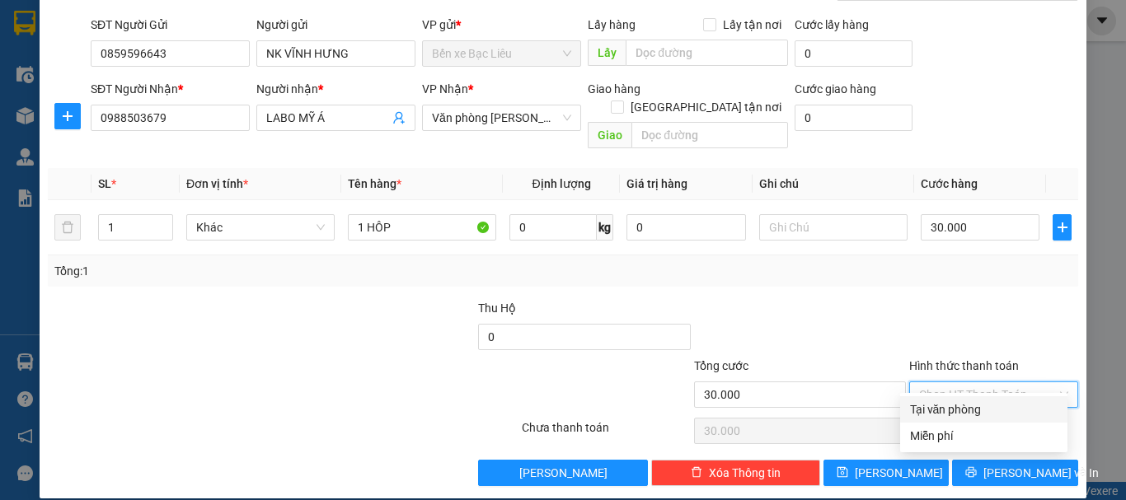
click at [942, 401] on div "Tại văn phòng" at bounding box center [984, 410] width 148 height 18
type input "0"
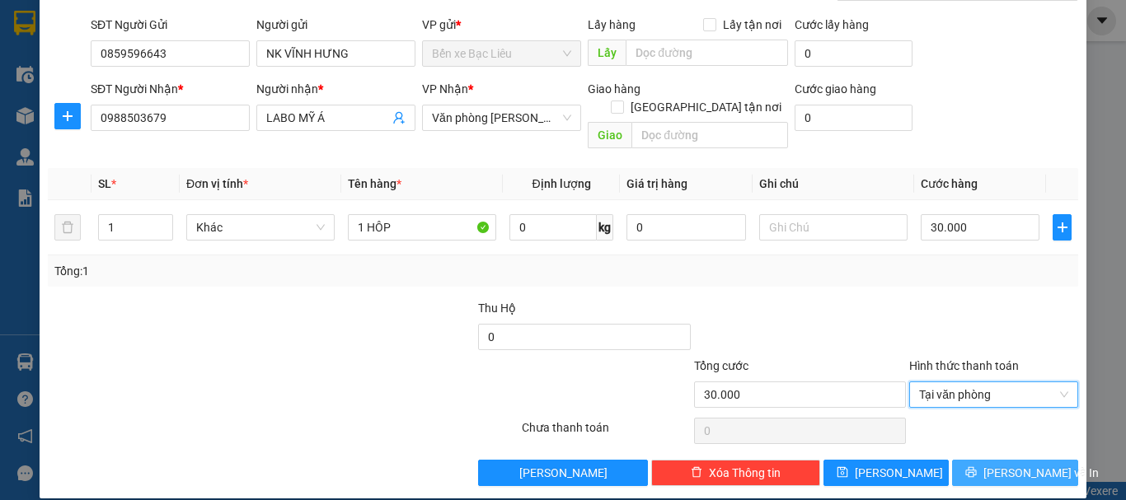
click at [961, 460] on button "[PERSON_NAME] và In" at bounding box center [1015, 473] width 126 height 26
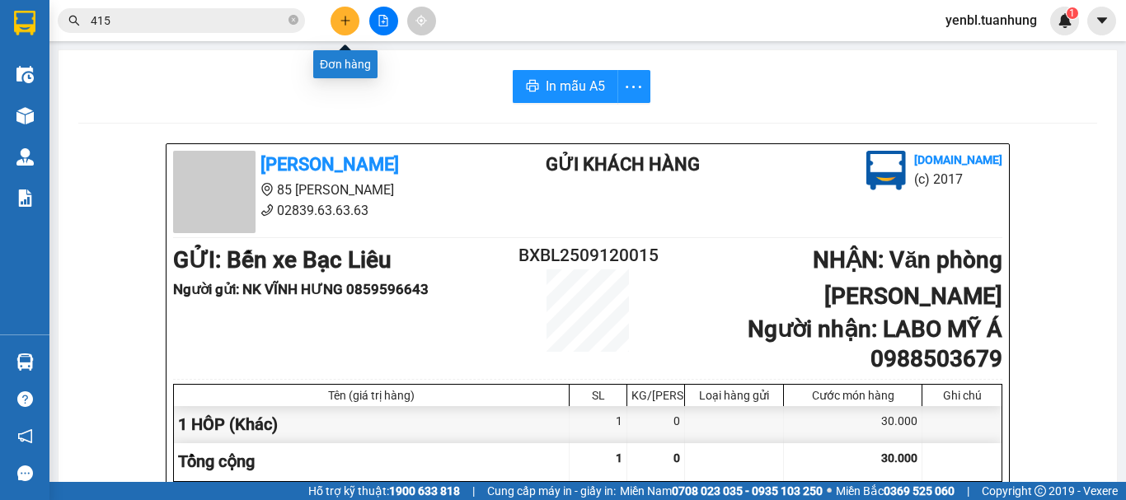
click at [348, 14] on button at bounding box center [345, 21] width 29 height 29
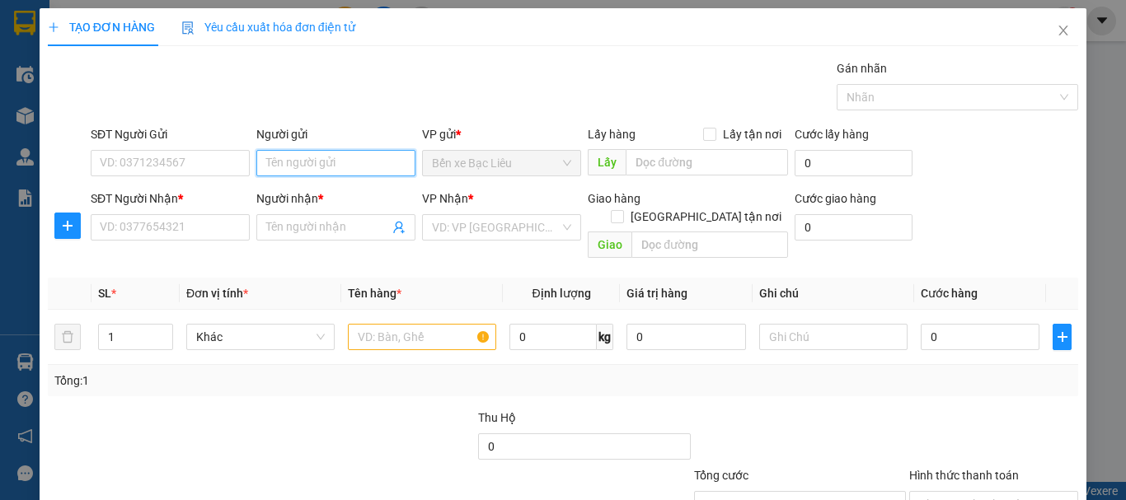
click at [320, 168] on input "Người gửi" at bounding box center [335, 163] width 159 height 26
type input "HỮU TÙNG"
click at [356, 196] on div "HỮU TÙNG - 0356179990" at bounding box center [333, 196] width 138 height 18
type input "0356179990"
type input "HỮU TÙNG"
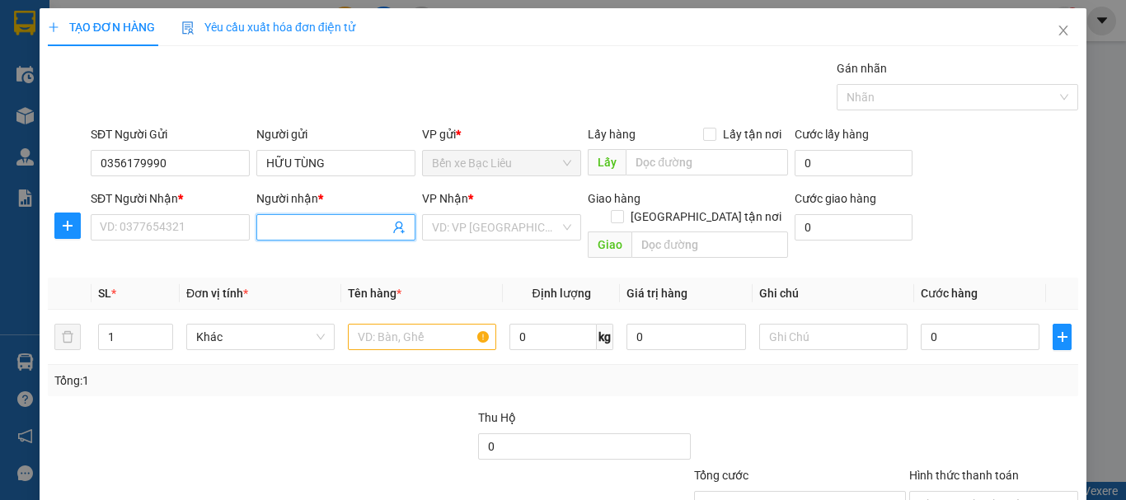
click at [289, 226] on input "Người nhận *" at bounding box center [327, 227] width 123 height 18
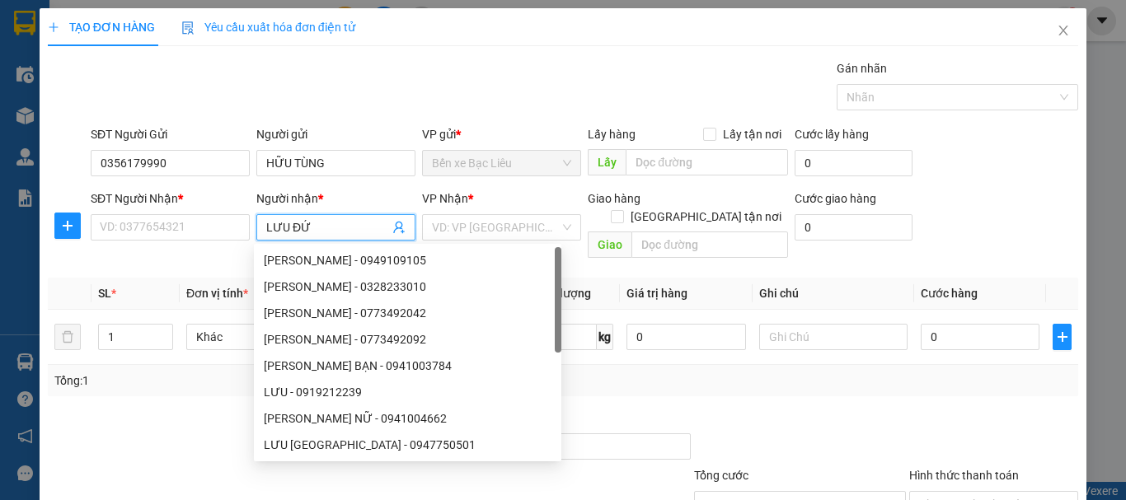
type input "[PERSON_NAME]"
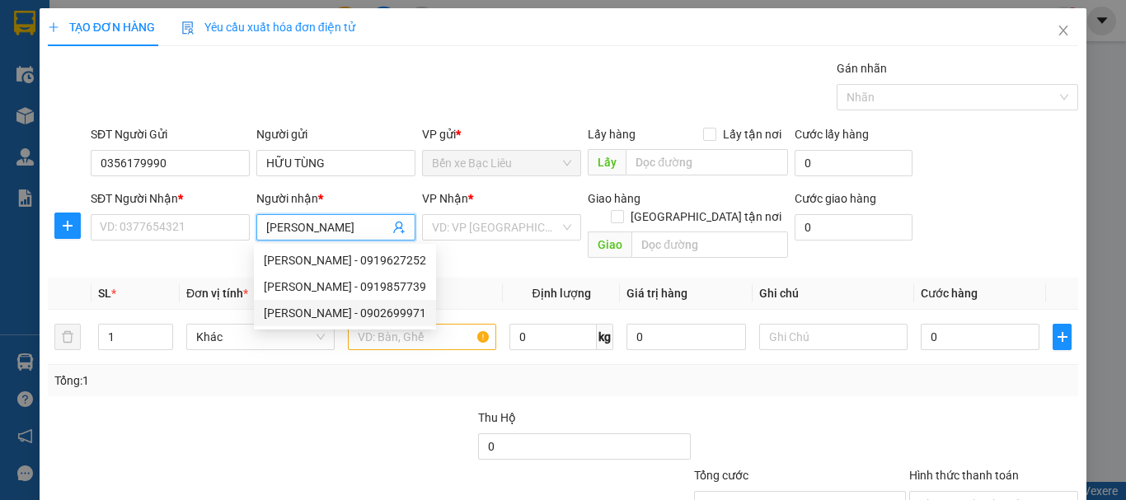
click at [375, 313] on div "[PERSON_NAME] - 0902699971" at bounding box center [345, 313] width 162 height 18
type input "0902699971"
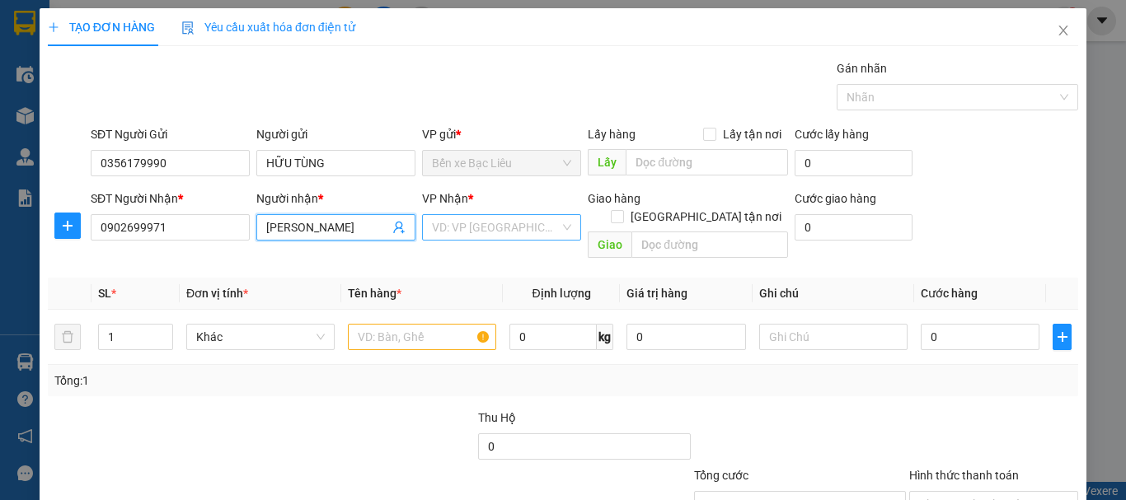
type input "[PERSON_NAME]"
click at [510, 234] on input "search" at bounding box center [496, 227] width 128 height 25
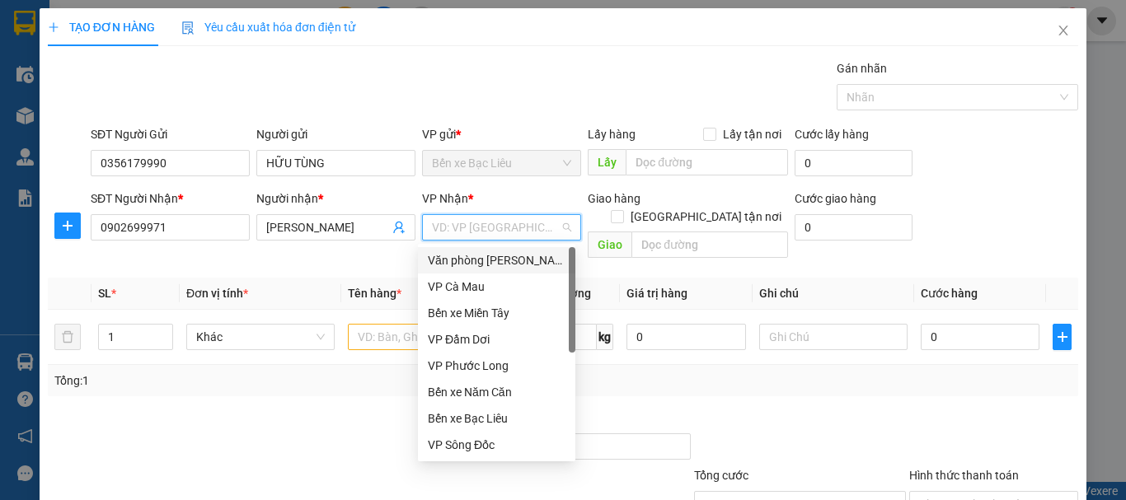
click at [500, 261] on div "Văn phòng [PERSON_NAME]" at bounding box center [497, 260] width 138 height 18
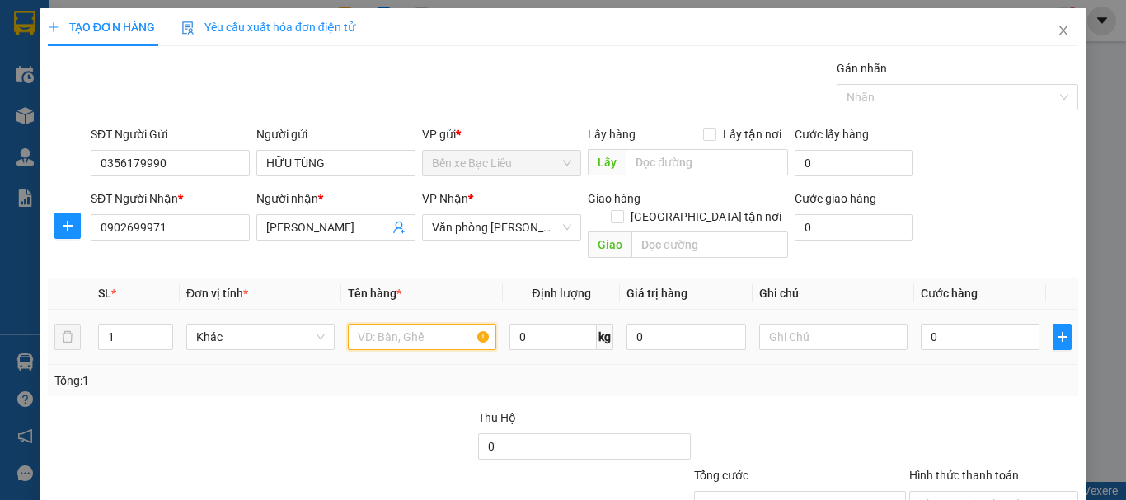
click at [408, 324] on input "text" at bounding box center [422, 337] width 148 height 26
type input "1 HÔP"
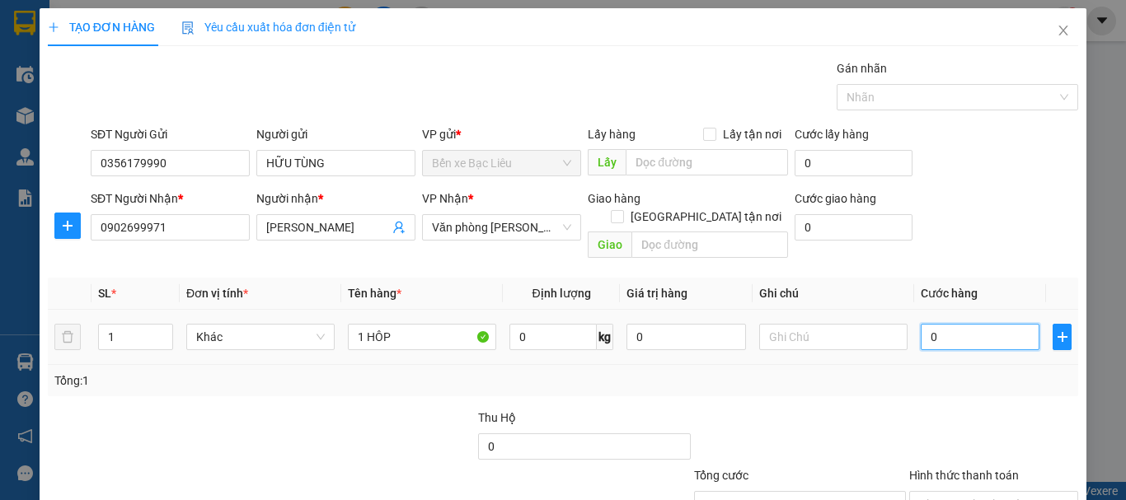
click at [955, 324] on input "0" at bounding box center [980, 337] width 119 height 26
type input "3"
type input "30"
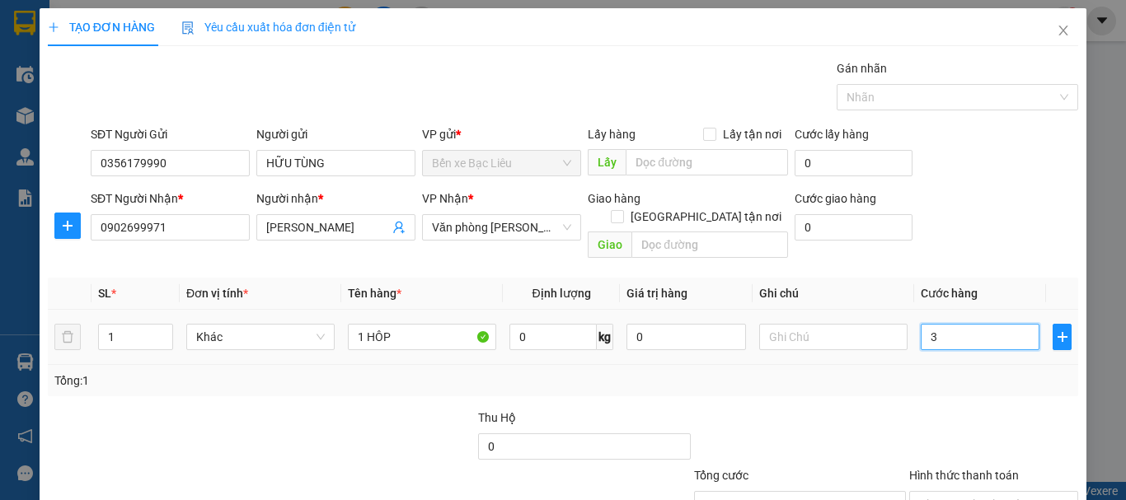
type input "30"
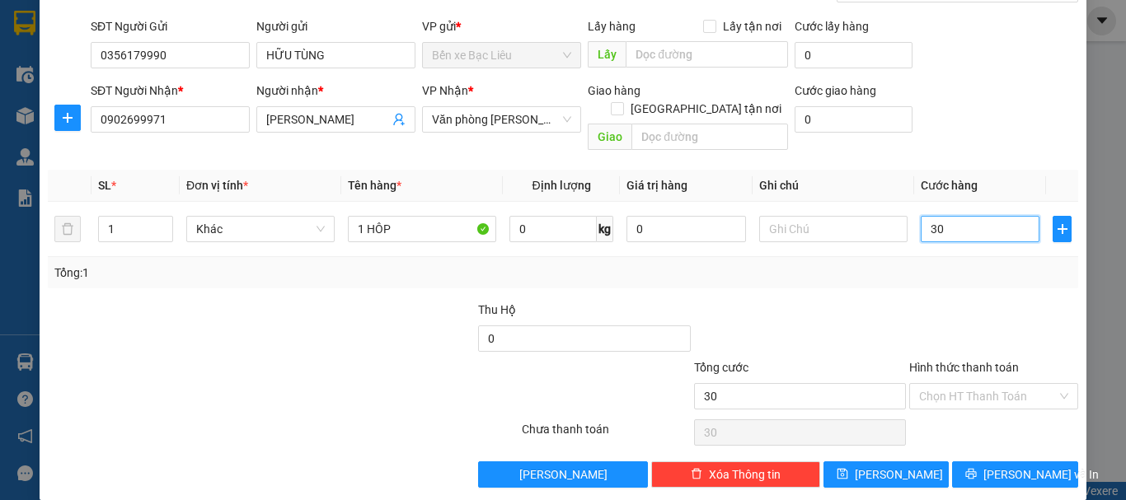
scroll to position [110, 0]
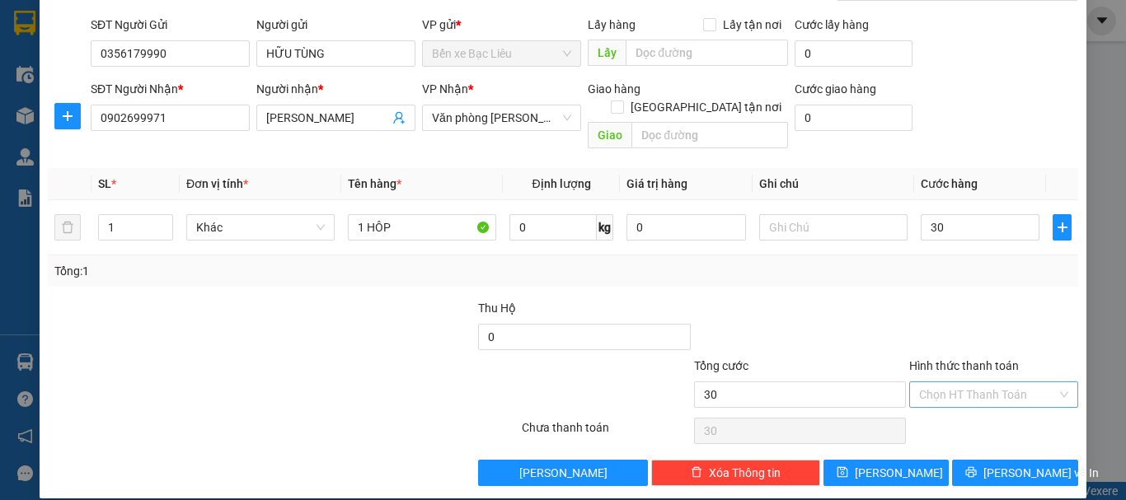
type input "30.000"
click at [919, 383] on input "Hình thức thanh toán" at bounding box center [988, 395] width 138 height 25
click at [938, 406] on div "Tại văn phòng" at bounding box center [984, 410] width 148 height 18
type input "0"
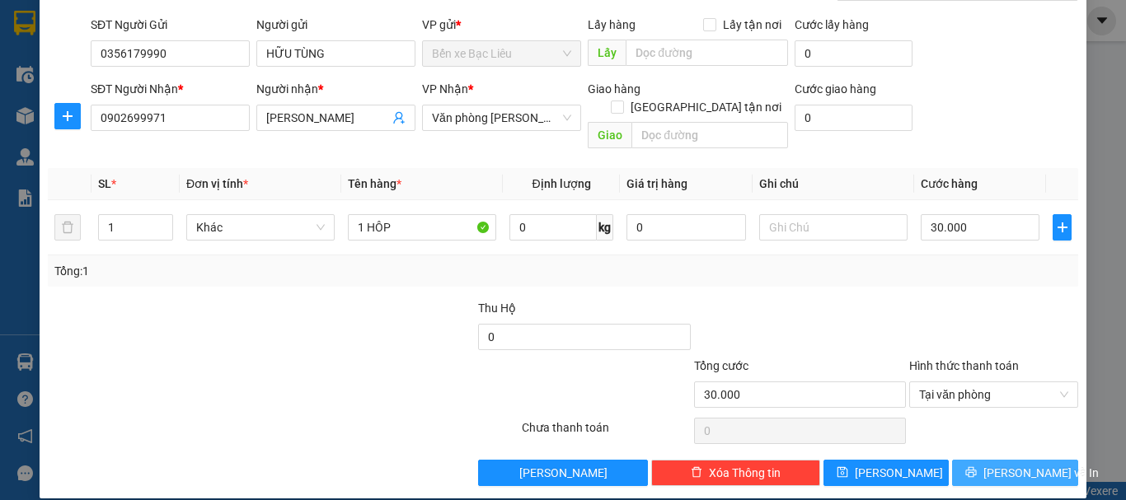
click at [967, 460] on button "[PERSON_NAME] và In" at bounding box center [1015, 473] width 126 height 26
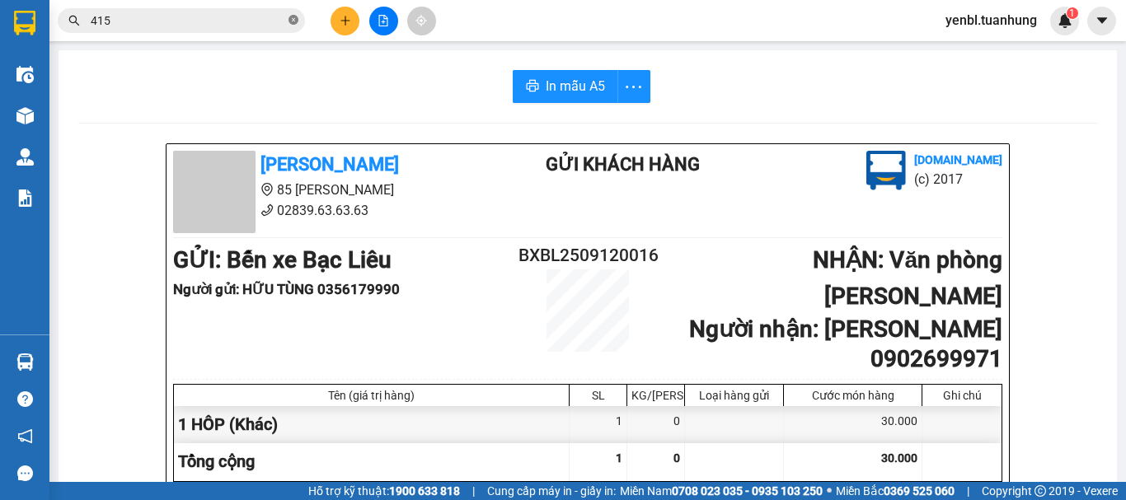
click at [291, 18] on icon "close-circle" at bounding box center [294, 20] width 10 height 10
click at [255, 21] on input "text" at bounding box center [188, 21] width 195 height 18
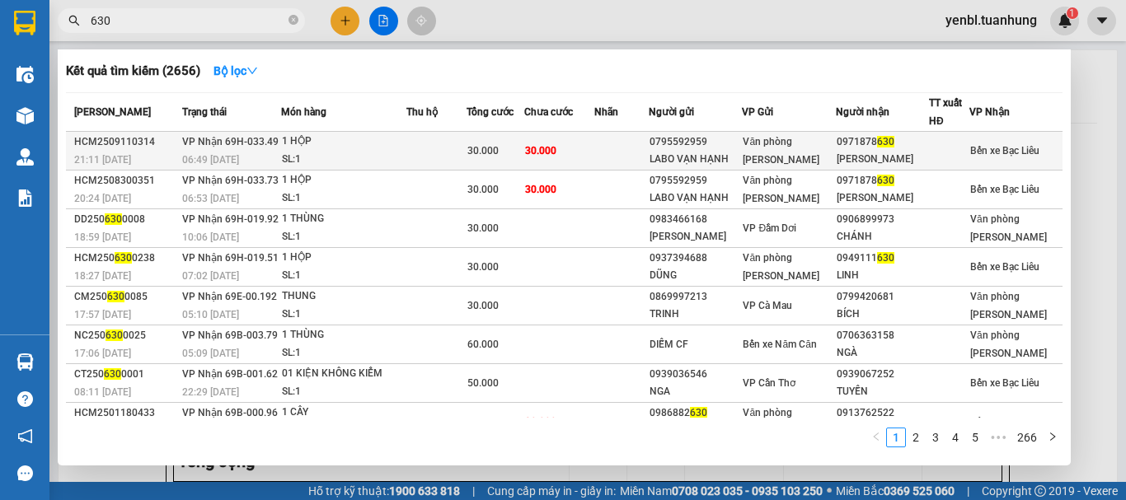
type input "630"
click at [834, 144] on div "Văn phòng [PERSON_NAME]" at bounding box center [789, 151] width 92 height 36
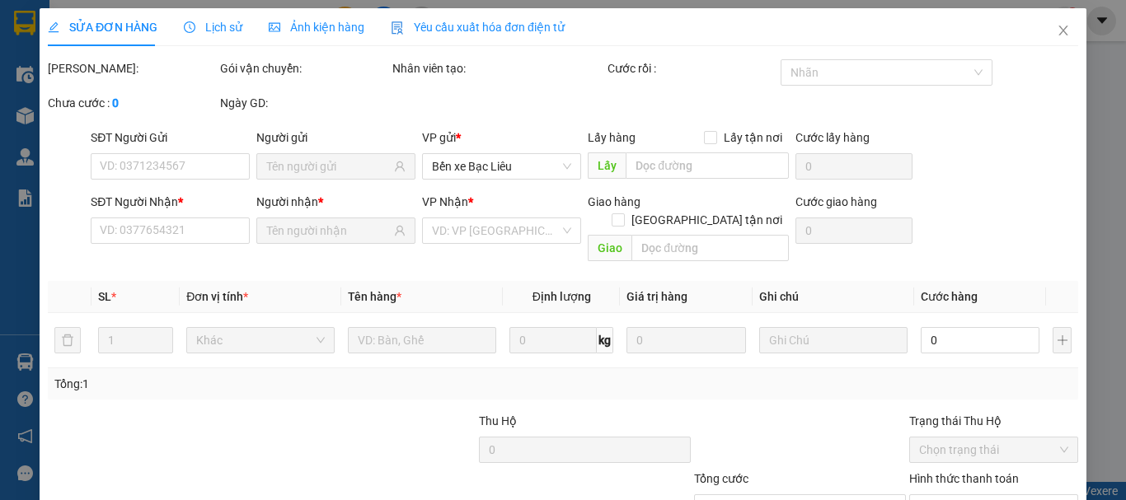
type input "0795592959"
type input "LABO VẠN HẠNH"
type input "0971878630"
type input "[PERSON_NAME]"
type input "30.000"
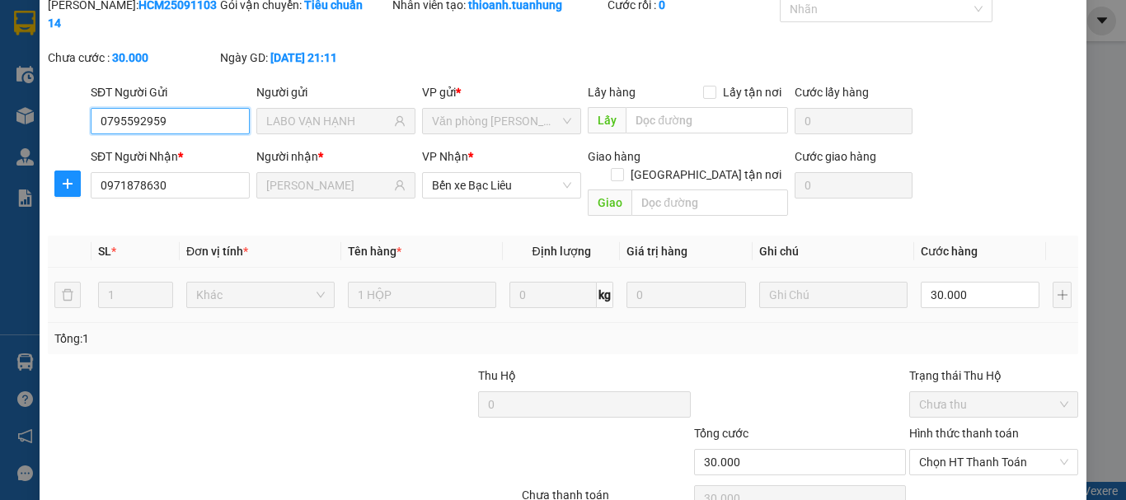
scroll to position [113, 0]
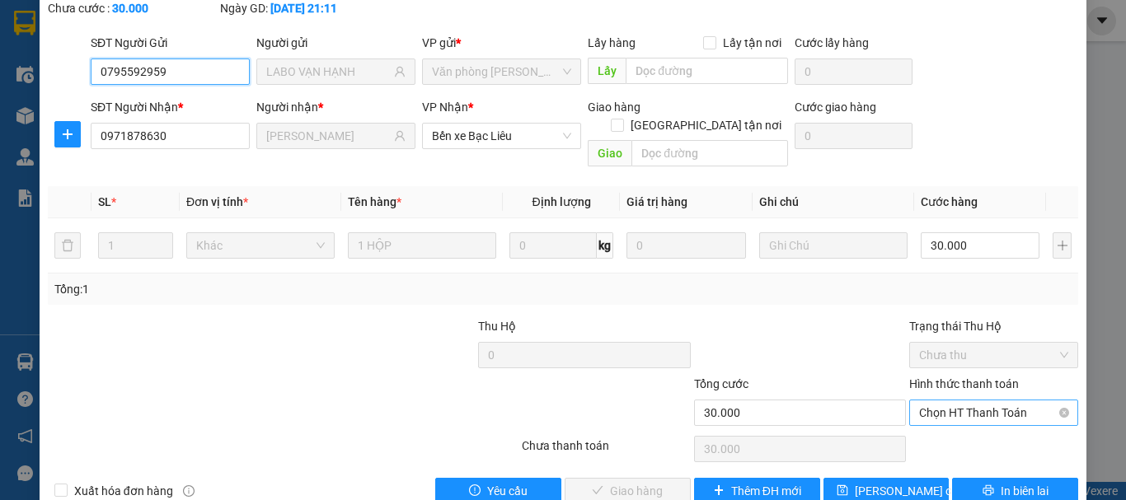
click at [987, 401] on span "Chọn HT Thanh Toán" at bounding box center [993, 413] width 149 height 25
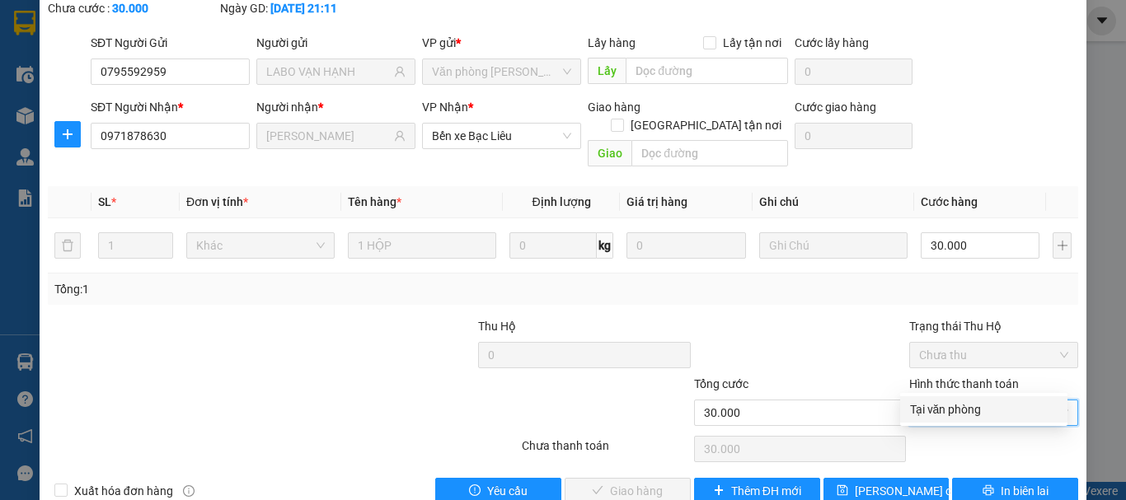
drag, startPoint x: 972, startPoint y: 406, endPoint x: 757, endPoint y: 427, distance: 216.3
click at [971, 406] on div "Tại văn phòng" at bounding box center [984, 410] width 148 height 18
type input "0"
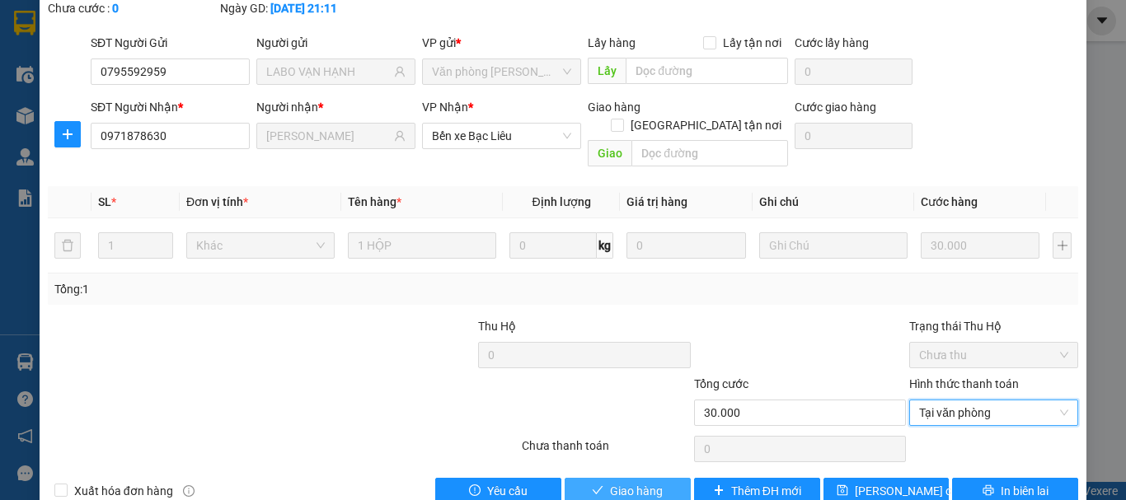
click at [592, 485] on icon "check" at bounding box center [598, 491] width 12 height 12
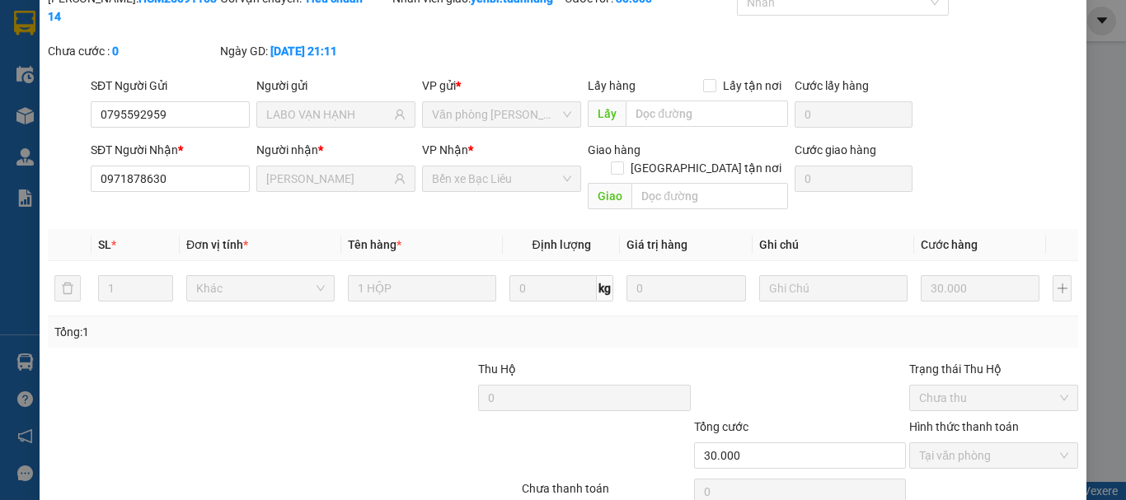
scroll to position [0, 0]
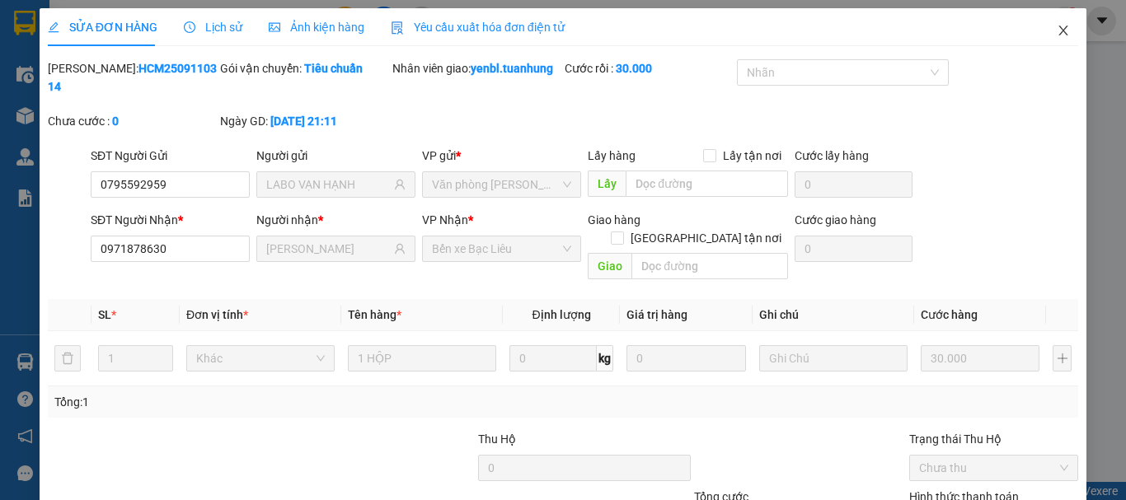
click at [1057, 27] on icon "close" at bounding box center [1063, 30] width 13 height 13
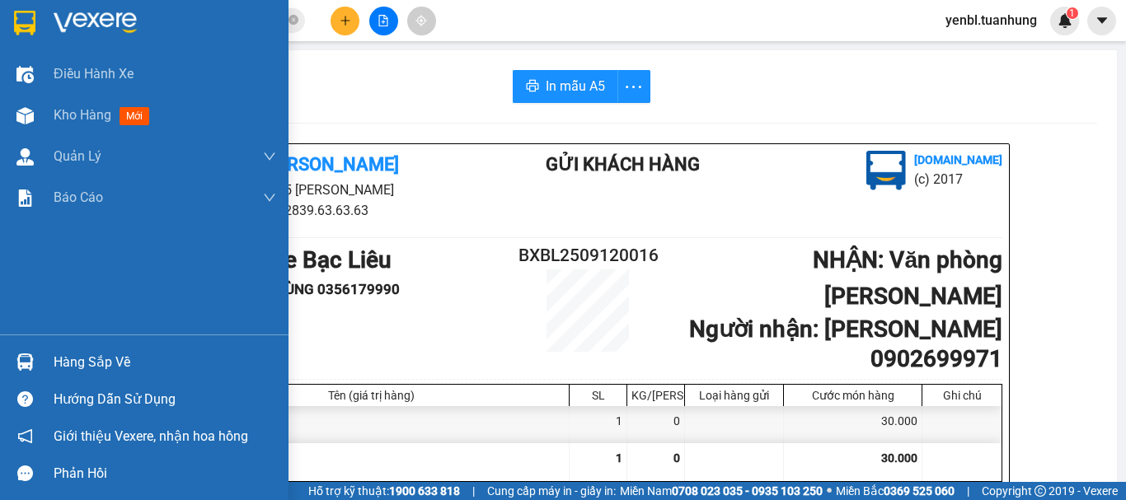
click at [87, 373] on div "Hàng sắp về" at bounding box center [165, 362] width 223 height 25
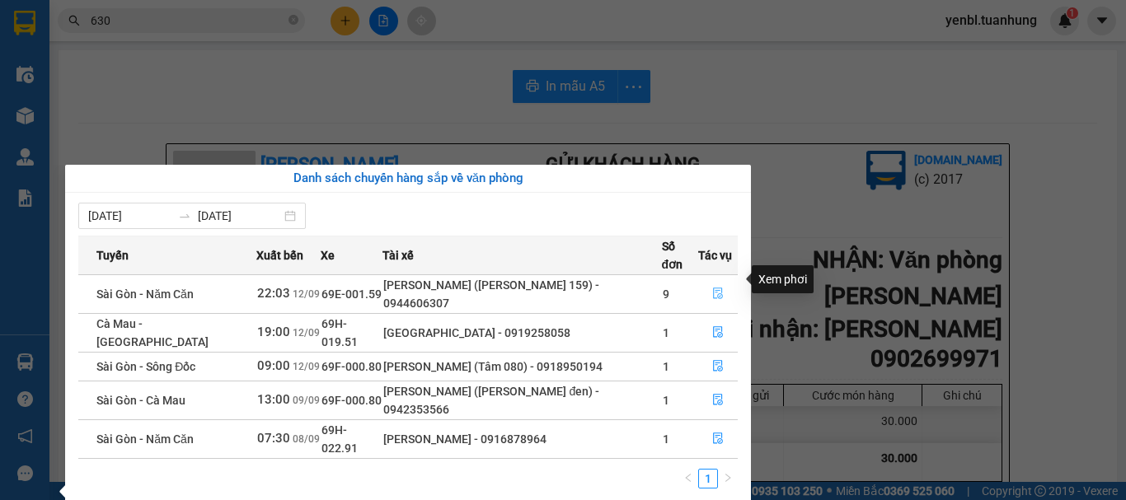
click at [713, 288] on icon "file-done" at bounding box center [718, 294] width 12 height 12
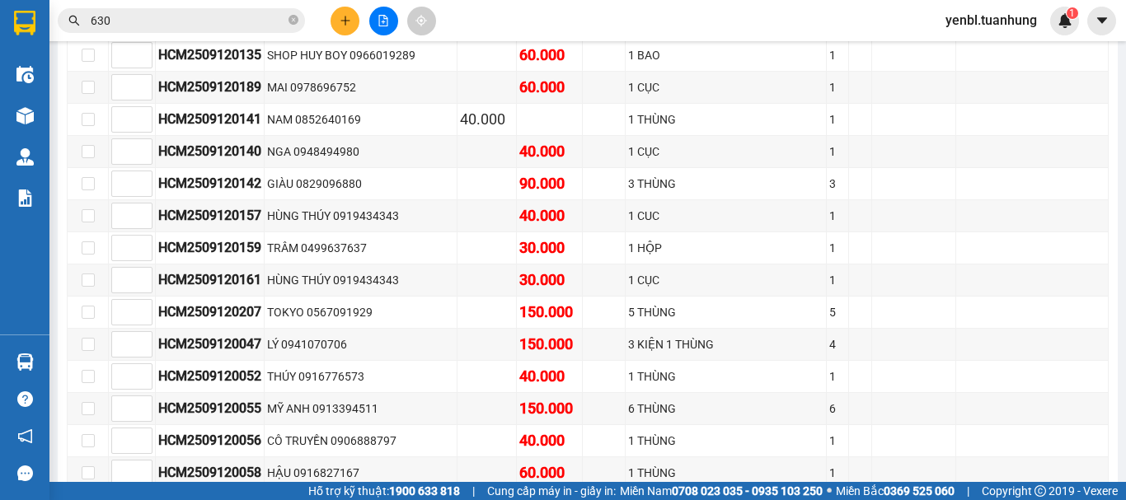
scroll to position [2721, 0]
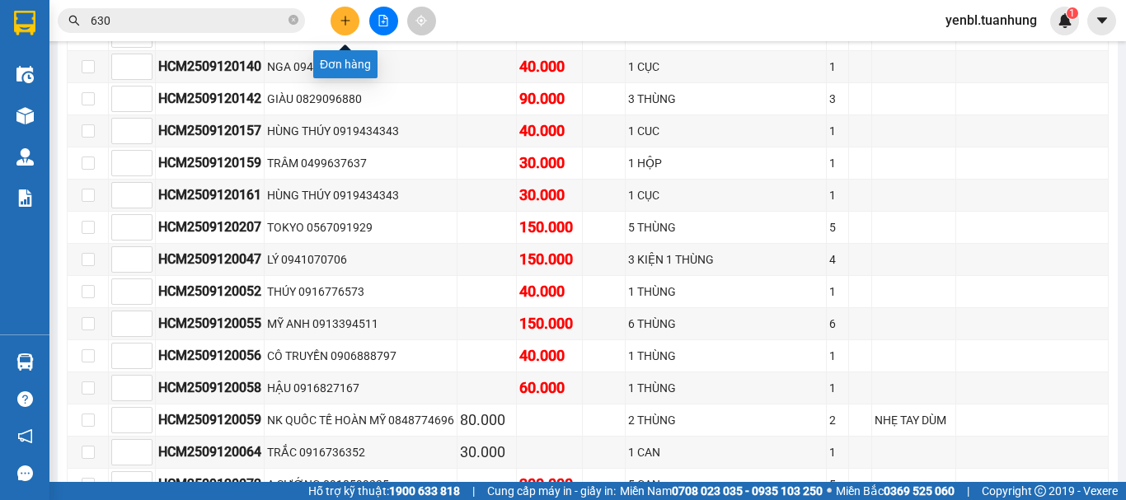
click at [336, 27] on button at bounding box center [345, 21] width 29 height 29
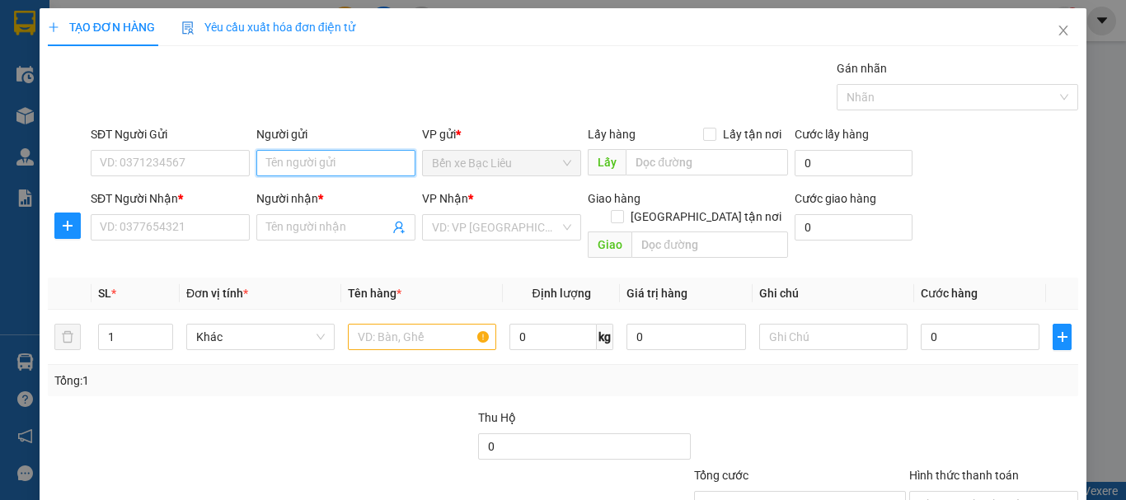
click at [300, 158] on input "Người gửi" at bounding box center [335, 163] width 159 height 26
type input "[PERSON_NAME]"
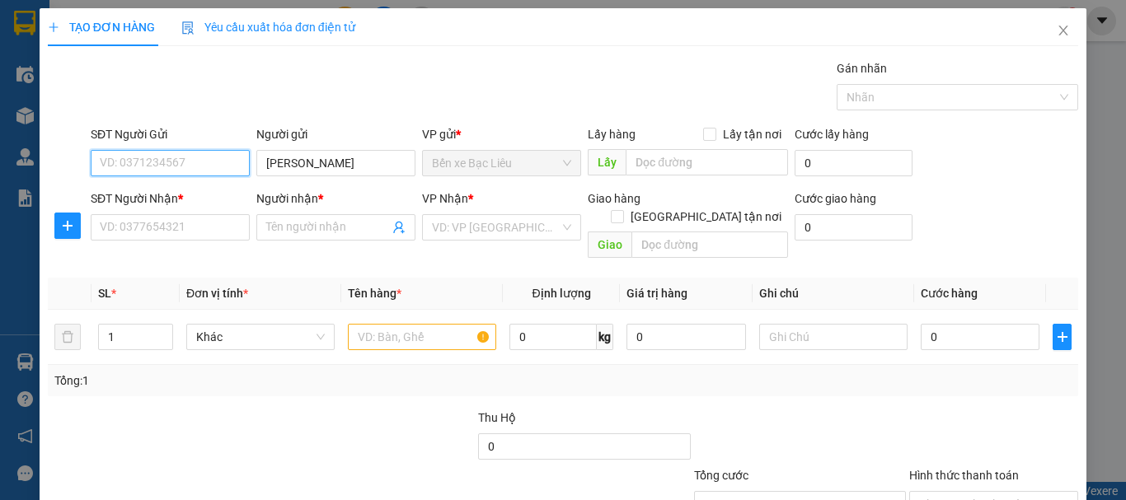
click at [197, 166] on input "SĐT Người Gửi" at bounding box center [170, 163] width 159 height 26
type input "0917946947"
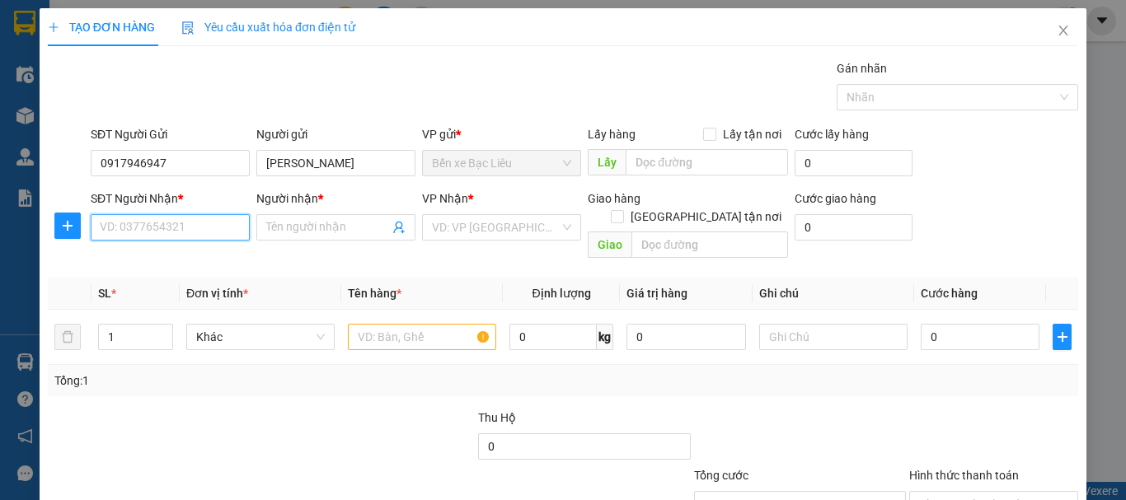
click at [171, 227] on input "SĐT Người Nhận *" at bounding box center [170, 227] width 159 height 26
type input "0917946947"
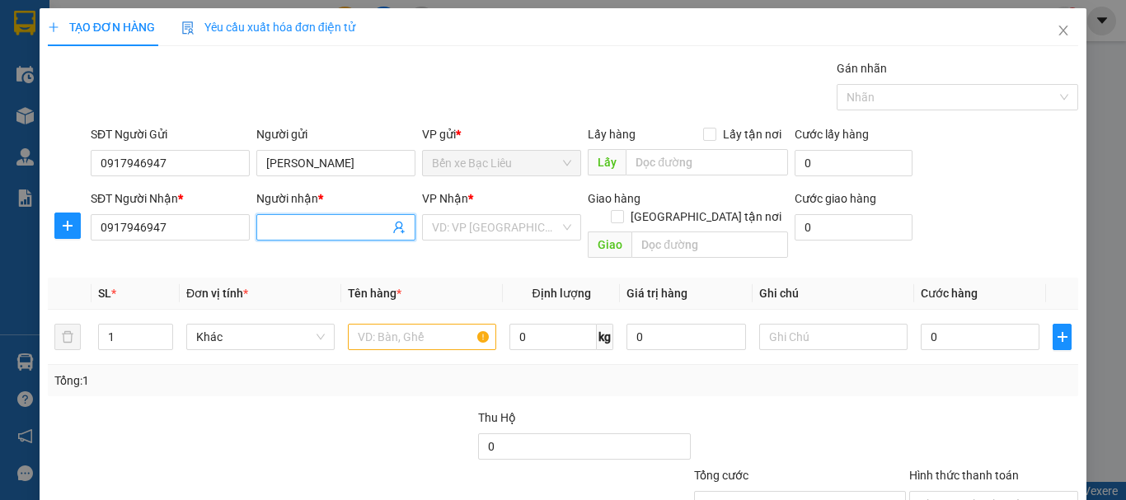
click at [299, 228] on input "Người nhận *" at bounding box center [327, 227] width 123 height 18
type input "[PERSON_NAME]"
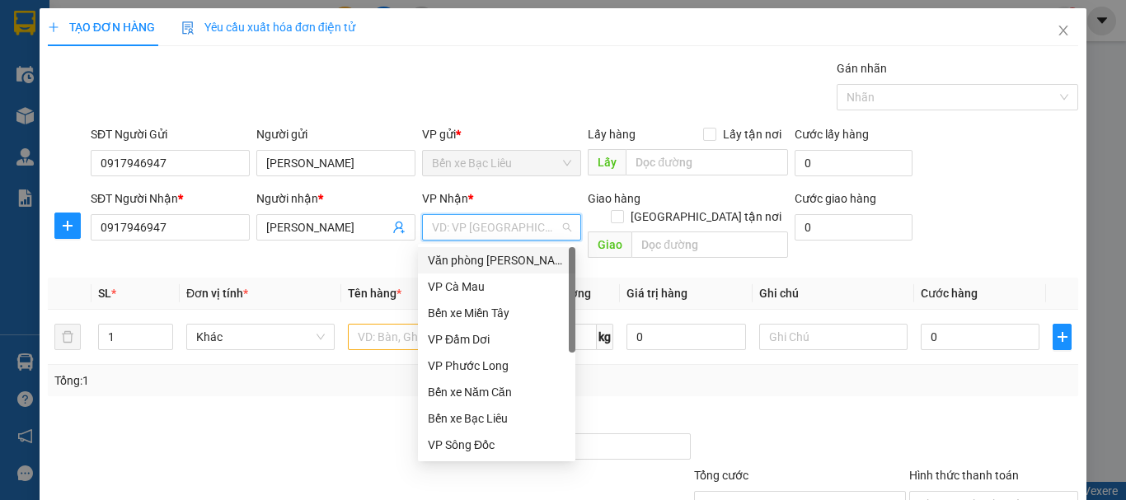
click at [482, 232] on input "search" at bounding box center [496, 227] width 128 height 25
click at [472, 256] on div "Văn phòng [PERSON_NAME]" at bounding box center [497, 260] width 138 height 18
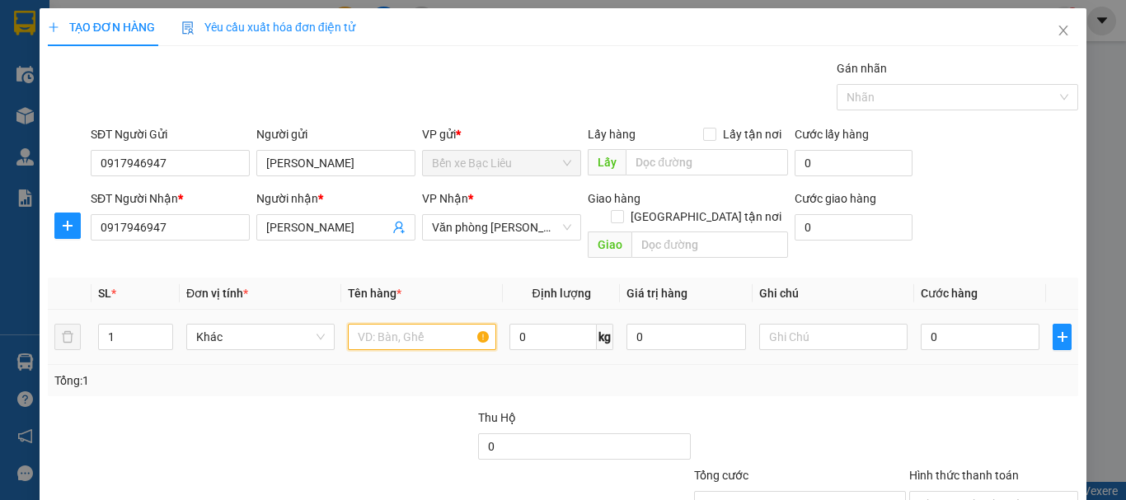
click at [365, 324] on input "text" at bounding box center [422, 337] width 148 height 26
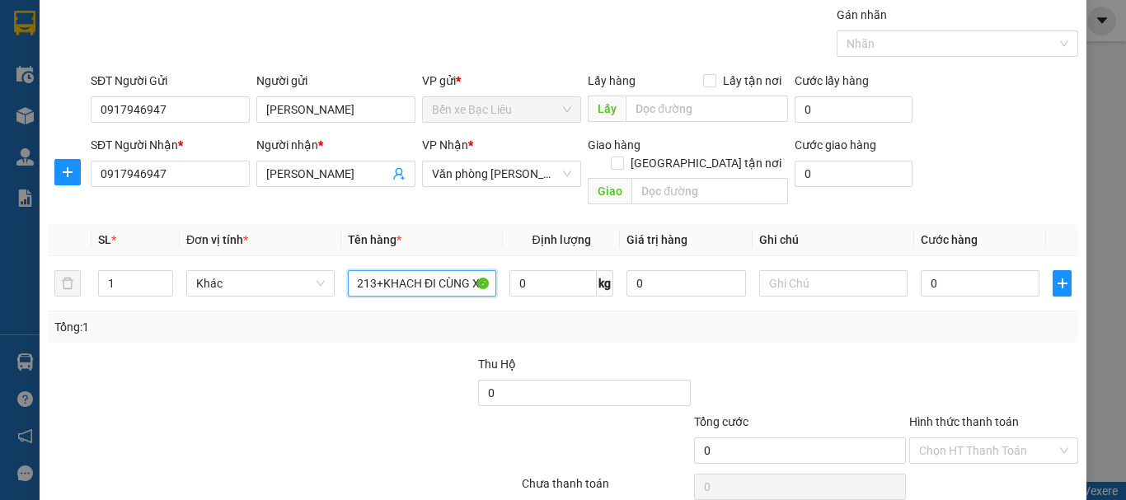
scroll to position [110, 0]
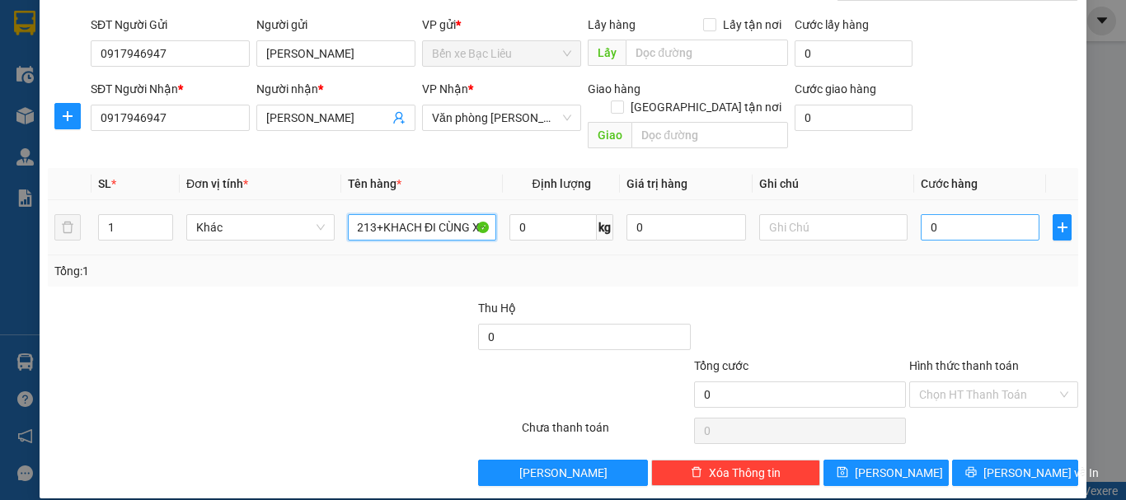
type input "1 XE MÁY 69K1 31213+KHACH ĐI CÙNG XE"
click at [928, 214] on input "0" at bounding box center [980, 227] width 119 height 26
type input "03"
type input "3"
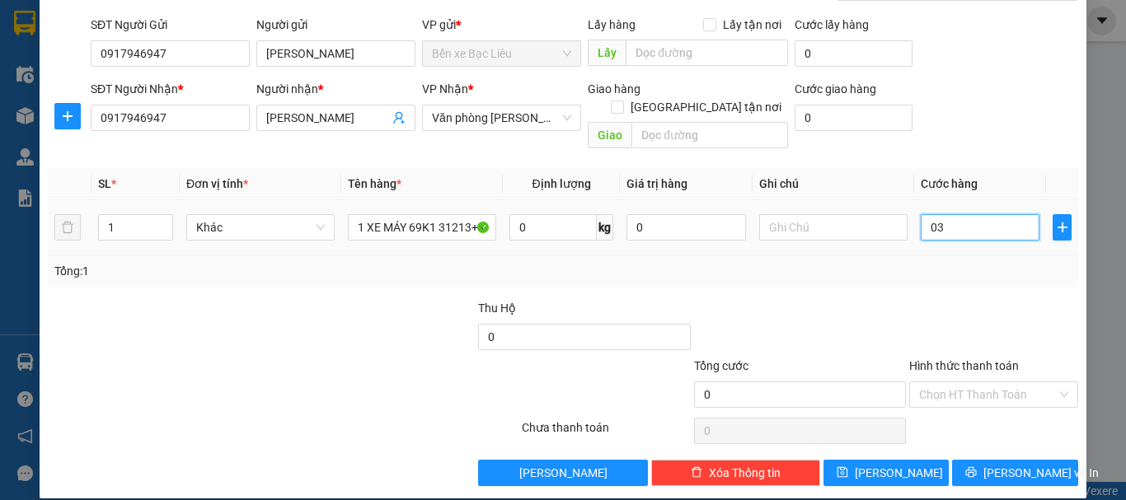
type input "3"
type input "030"
type input "30"
type input "0.300"
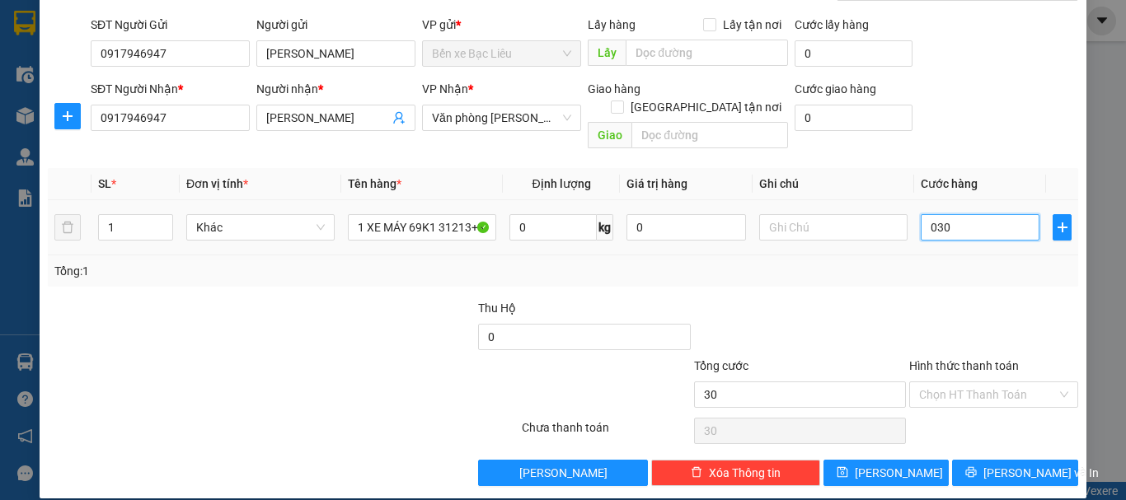
type input "300"
click at [928, 214] on input "0.300" at bounding box center [980, 227] width 119 height 26
type input "030"
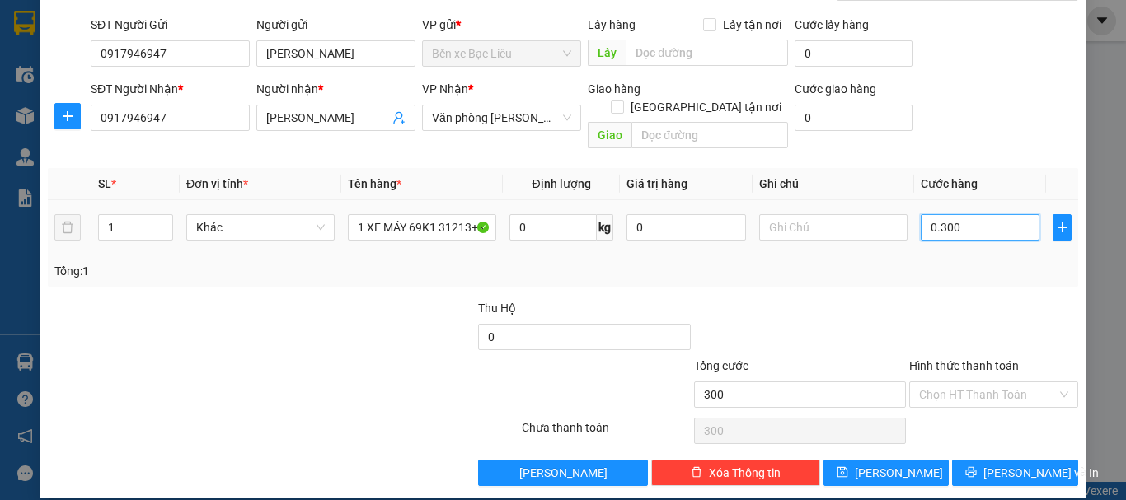
type input "30"
click at [955, 215] on input "030" at bounding box center [980, 227] width 119 height 26
type input "0.300"
type input "300"
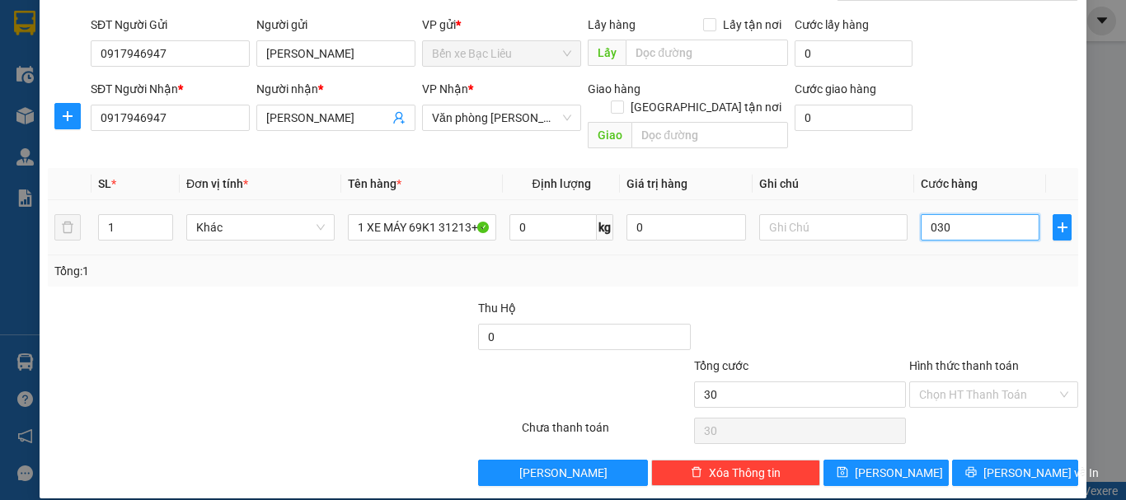
type input "300"
click at [928, 214] on input "0.300" at bounding box center [980, 227] width 119 height 26
type input "0.300"
type input "300"
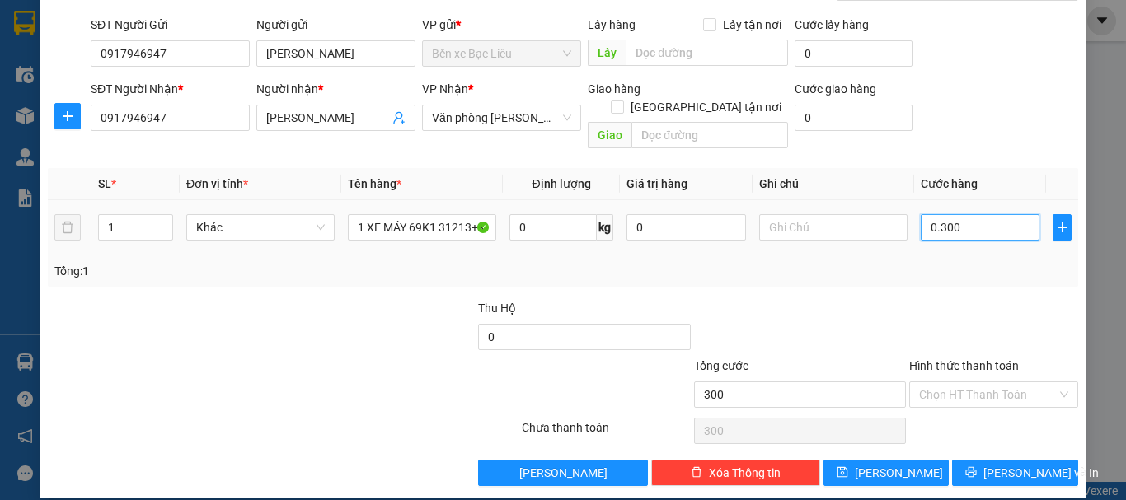
type input "030"
type input "30"
type input "03"
type input "3"
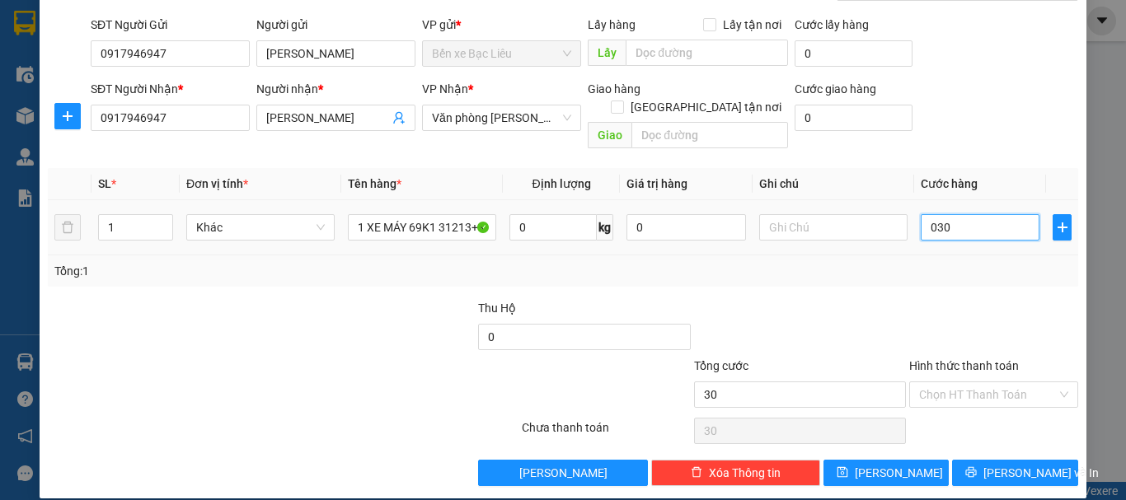
type input "3"
type input "0"
click at [951, 214] on input "0" at bounding box center [980, 227] width 119 height 26
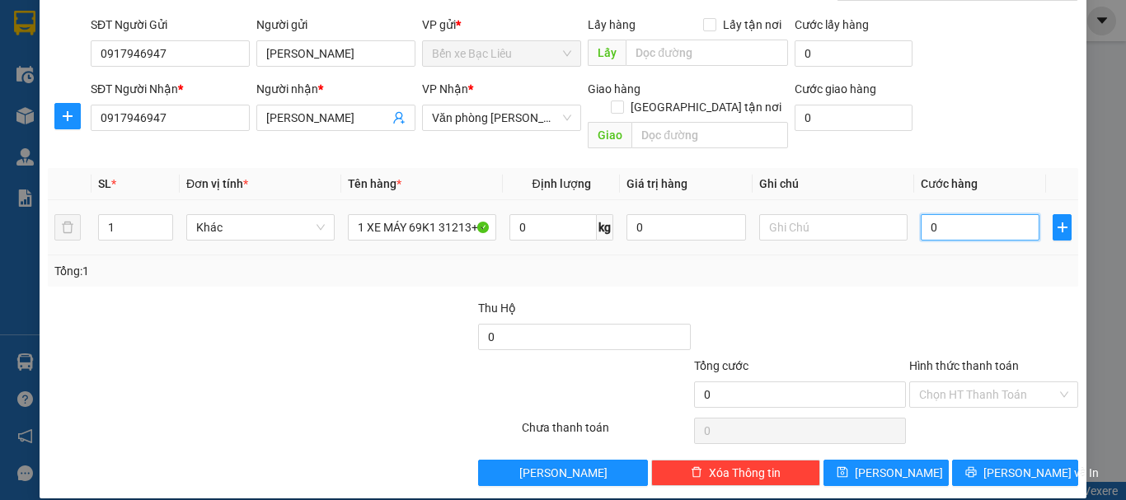
click at [951, 214] on input "0" at bounding box center [980, 227] width 119 height 26
type input "3"
type input "30"
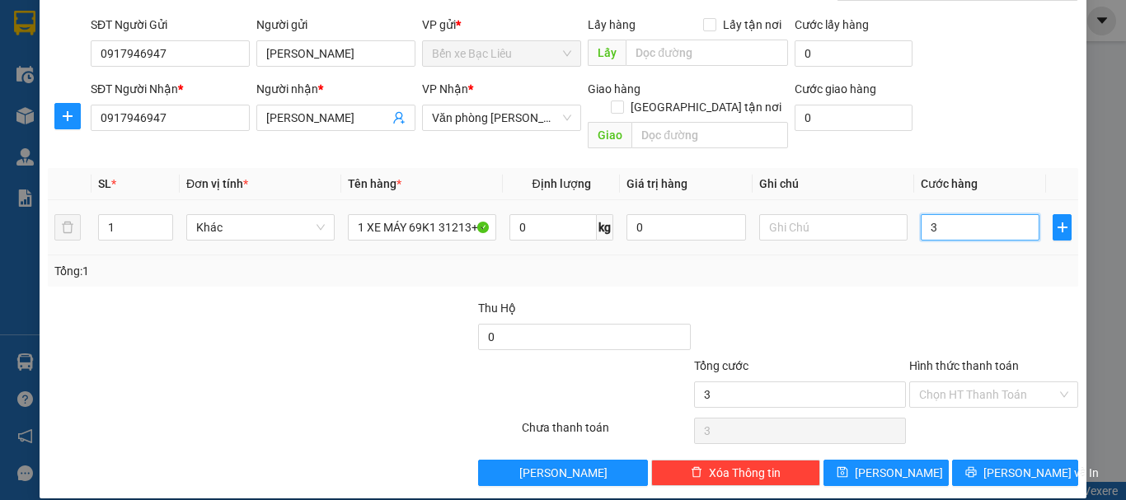
type input "30"
type input "300"
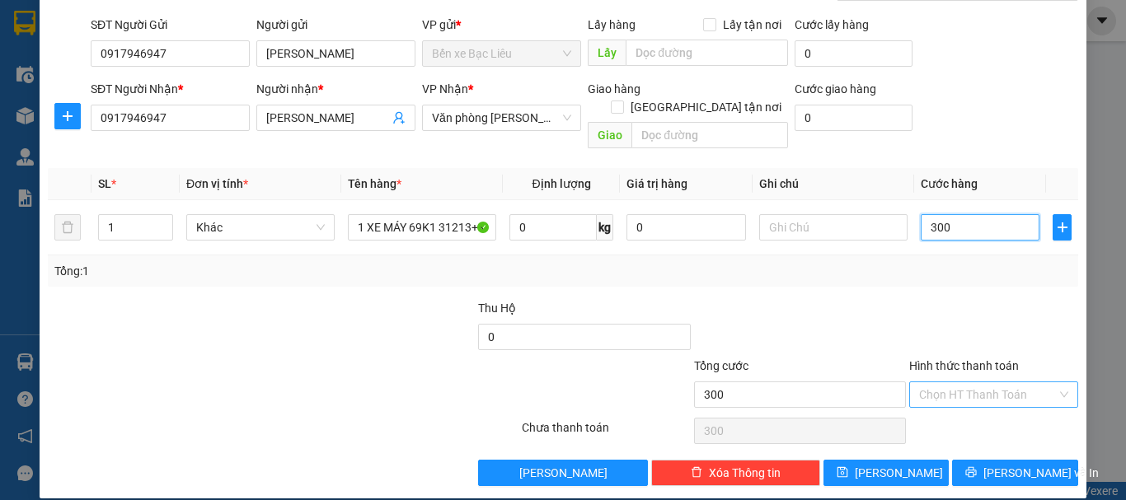
click at [934, 382] on div "Chọn HT Thanh Toán" at bounding box center [993, 395] width 169 height 26
type input "300.000"
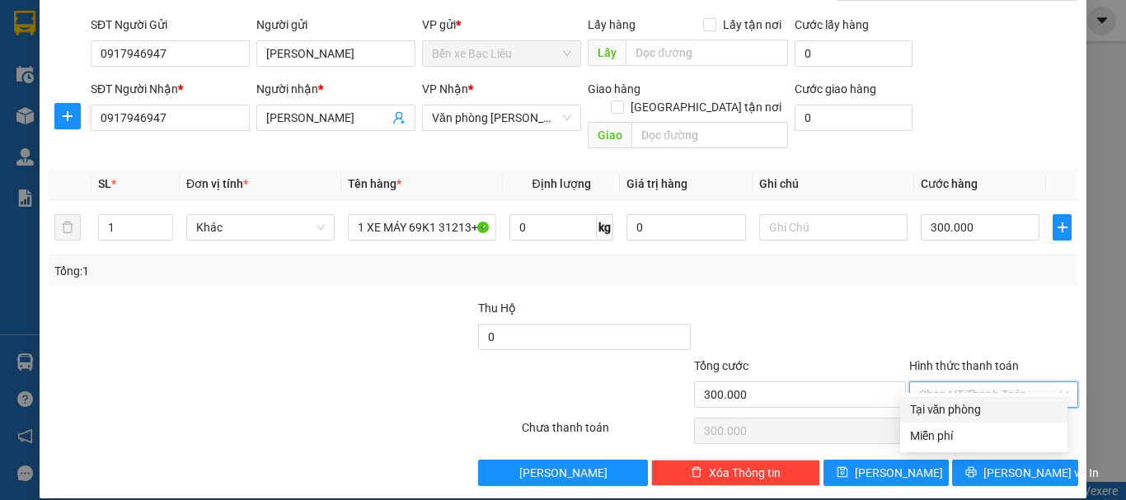
click at [934, 405] on div "Tại văn phòng" at bounding box center [984, 410] width 148 height 18
type input "0"
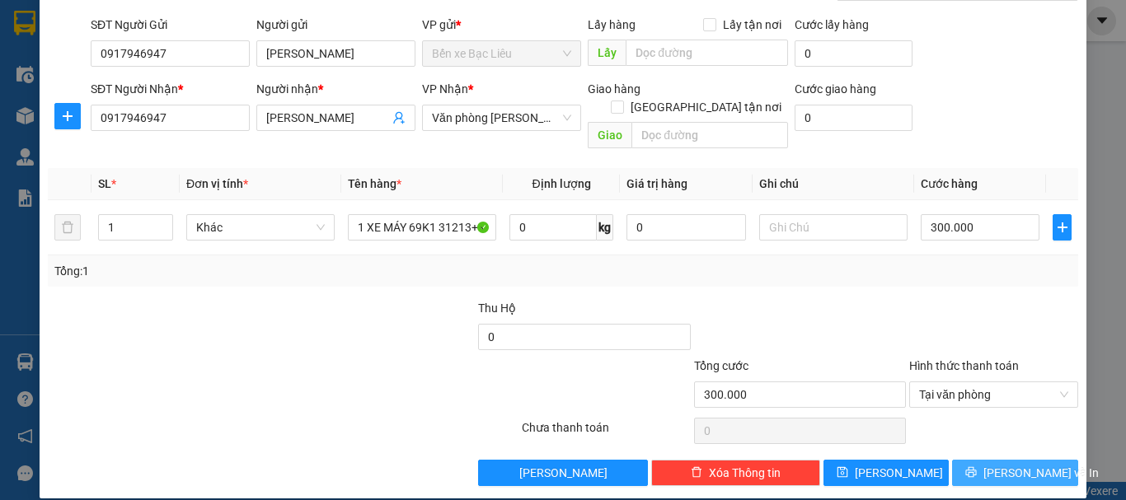
click at [998, 464] on span "[PERSON_NAME] và In" at bounding box center [1041, 473] width 115 height 18
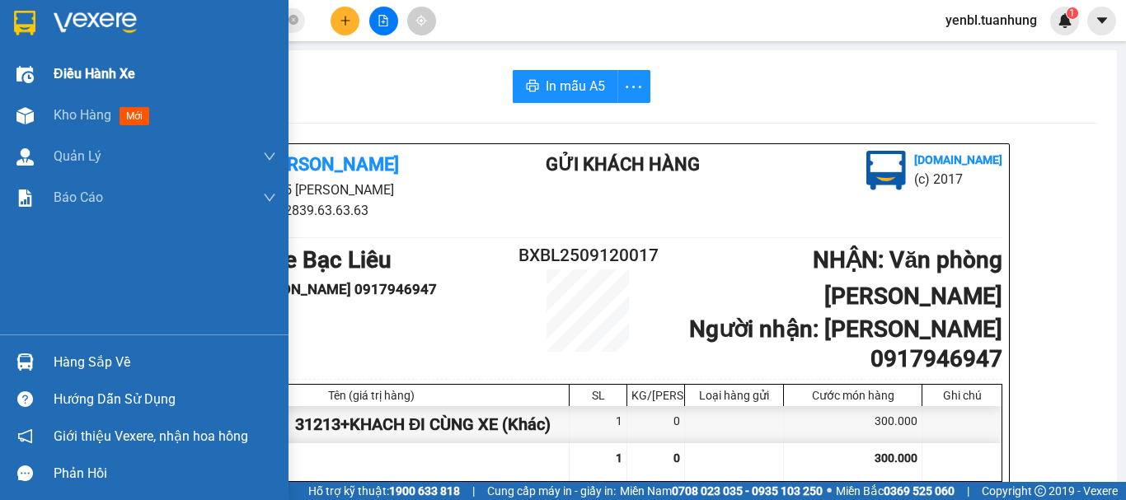
drag, startPoint x: 92, startPoint y: 352, endPoint x: 78, endPoint y: 78, distance: 274.9
click at [124, 207] on div "Điều hành xe Kho hàng mới Quản [PERSON_NAME] lý chuyến Quản lý khách hàng Quản …" at bounding box center [144, 250] width 289 height 500
